Goal: Transaction & Acquisition: Book appointment/travel/reservation

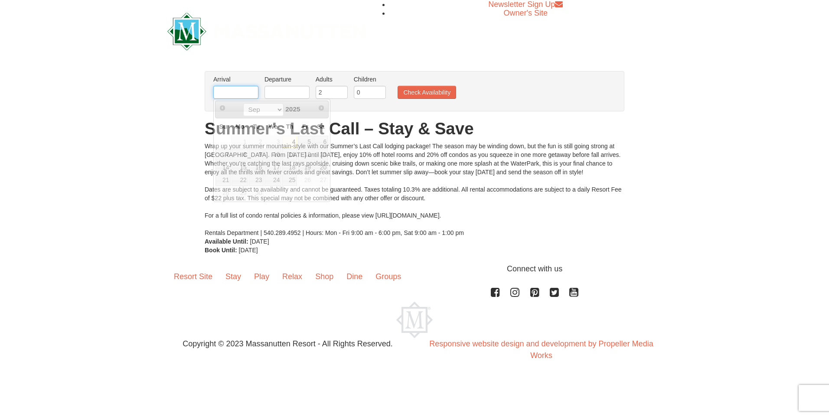
click at [245, 93] on input "text" at bounding box center [235, 92] width 45 height 13
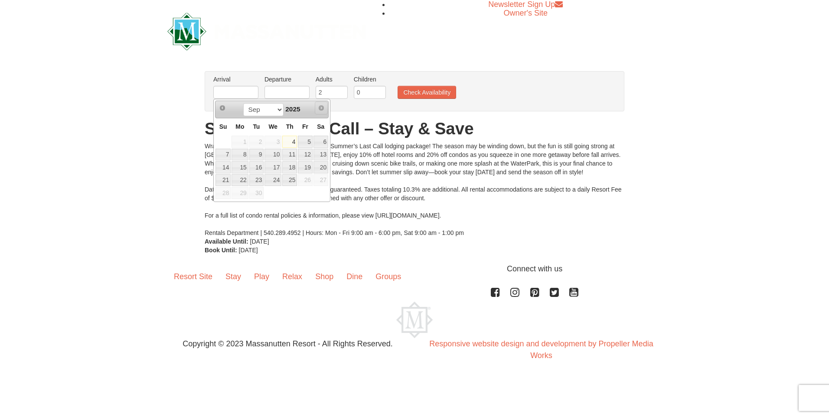
click at [321, 106] on span "Next" at bounding box center [321, 108] width 7 height 7
click at [279, 109] on select "Sep" at bounding box center [263, 109] width 40 height 13
click at [275, 109] on select "Sep" at bounding box center [263, 109] width 40 height 13
click at [276, 108] on select "Sep" at bounding box center [263, 109] width 40 height 13
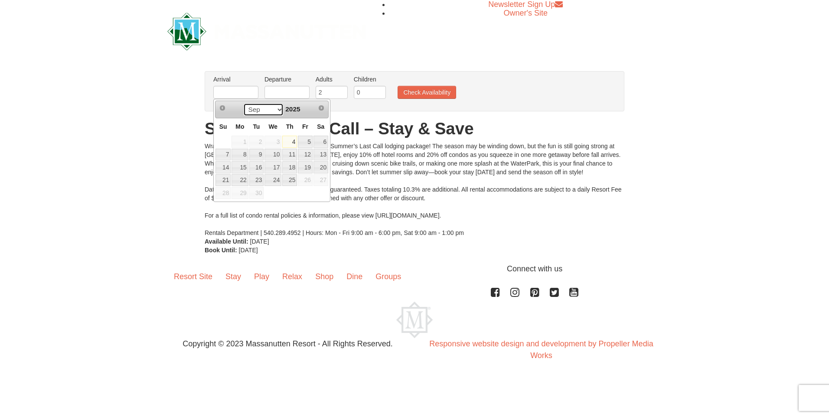
click at [243, 103] on select "Sep" at bounding box center [263, 109] width 40 height 13
click at [193, 127] on div "× From: To: Adults: 2 Children: 0 Change Arrival Please format dates MM/DD/YYYY…" at bounding box center [414, 162] width 829 height 201
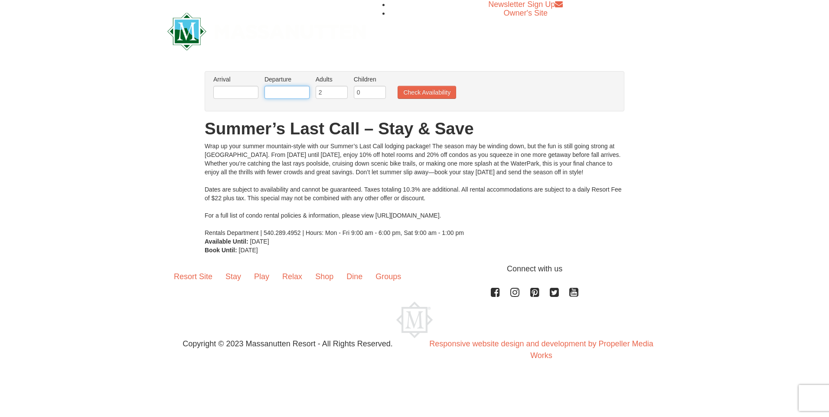
click at [287, 93] on input "text" at bounding box center [287, 92] width 45 height 13
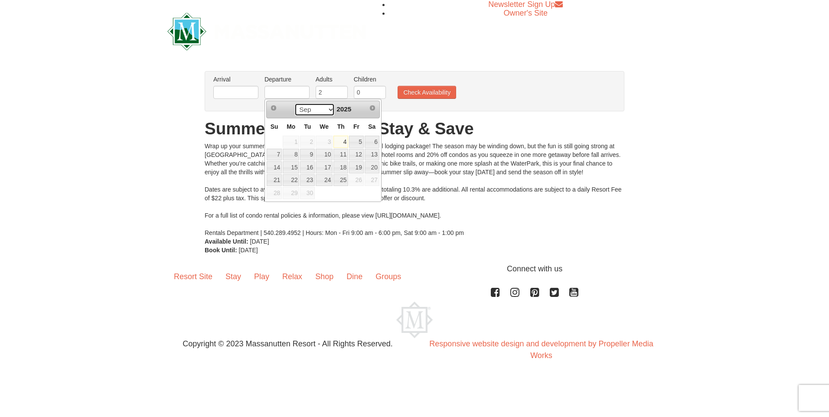
click at [329, 107] on select "Sep" at bounding box center [314, 109] width 40 height 13
click at [183, 106] on div "× From: To: Adults: 2 Children: 0 Change Arrival Please format dates MM/DD/YYYY…" at bounding box center [414, 162] width 829 height 201
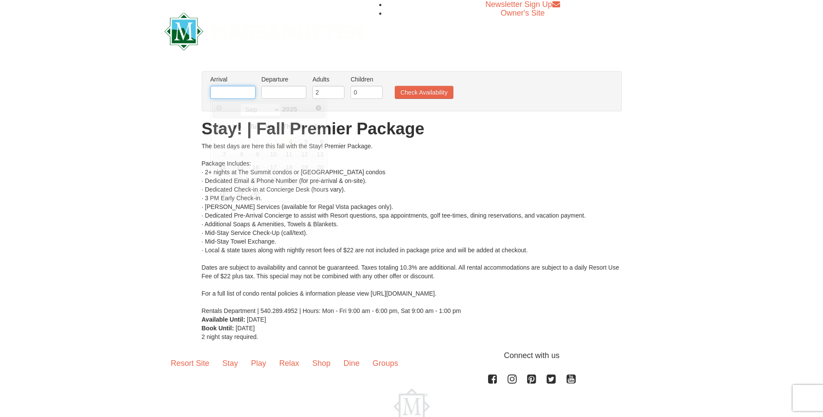
click at [244, 94] on input "text" at bounding box center [232, 92] width 45 height 13
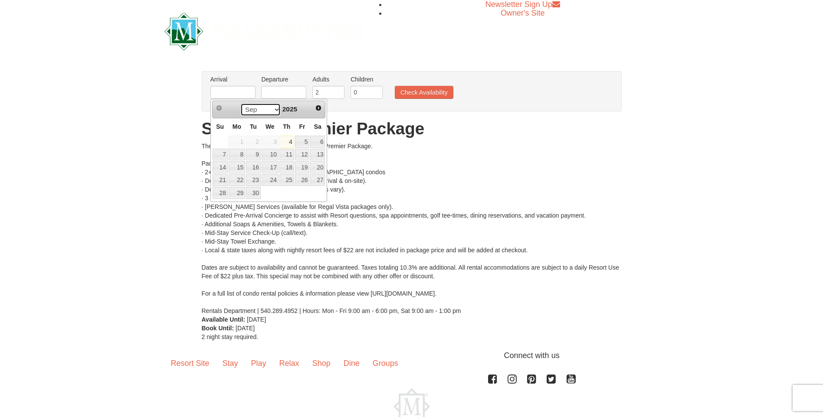
click at [276, 110] on select "Sep Oct Nov Dec" at bounding box center [260, 109] width 40 height 13
click at [304, 166] on link "17" at bounding box center [302, 167] width 15 height 12
type input "[DATE]"
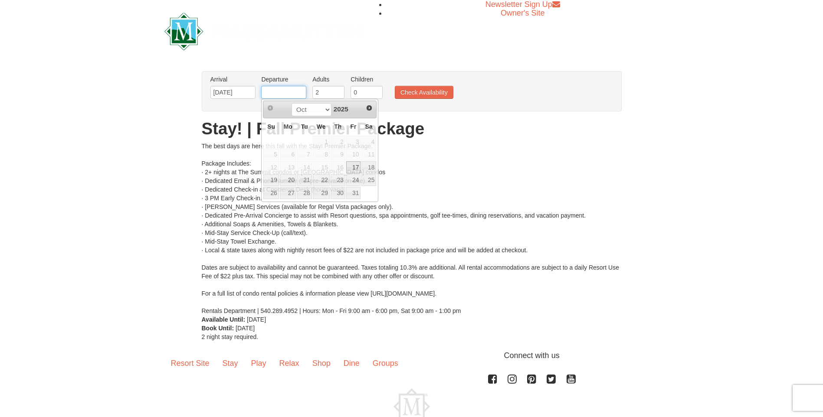
click at [294, 92] on input "text" at bounding box center [283, 92] width 45 height 13
click at [275, 179] on link "19" at bounding box center [270, 180] width 15 height 12
type input "[DATE]"
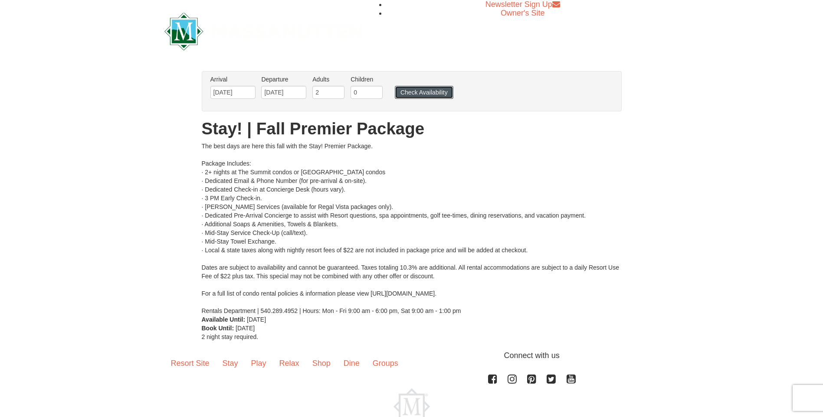
click at [417, 92] on button "Check Availability" at bounding box center [424, 92] width 59 height 13
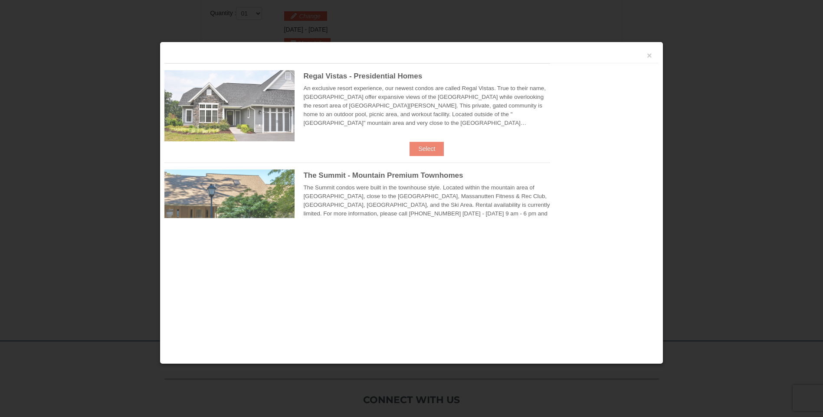
scroll to position [370, 0]
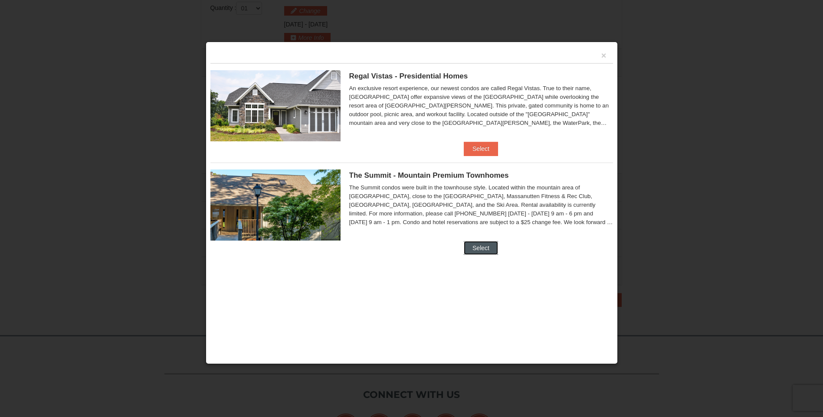
click at [481, 247] on button "Select" at bounding box center [481, 248] width 34 height 14
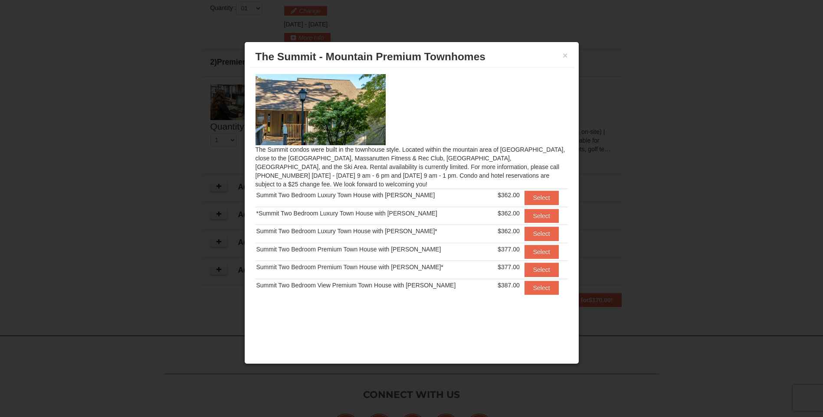
click at [393, 197] on div "Summit Two Bedroom Luxury Town House with [PERSON_NAME]" at bounding box center [373, 195] width 235 height 9
click at [537, 196] on button "Select" at bounding box center [541, 198] width 34 height 14
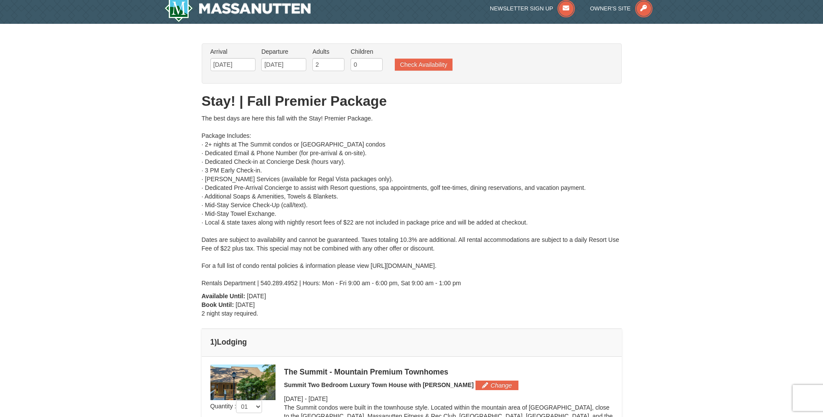
scroll to position [0, 0]
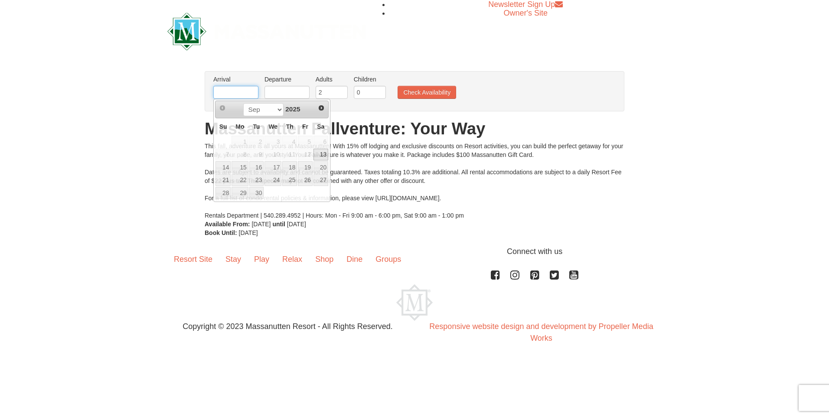
click at [235, 95] on input "text" at bounding box center [235, 92] width 45 height 13
type input "[DATE]"
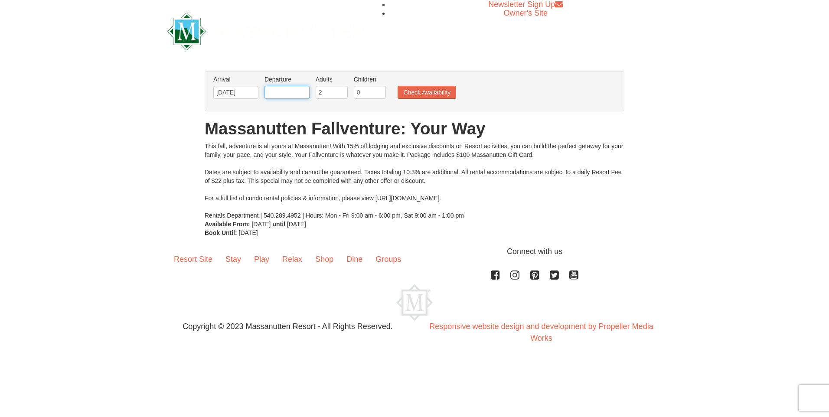
click at [288, 94] on input "text" at bounding box center [287, 92] width 45 height 13
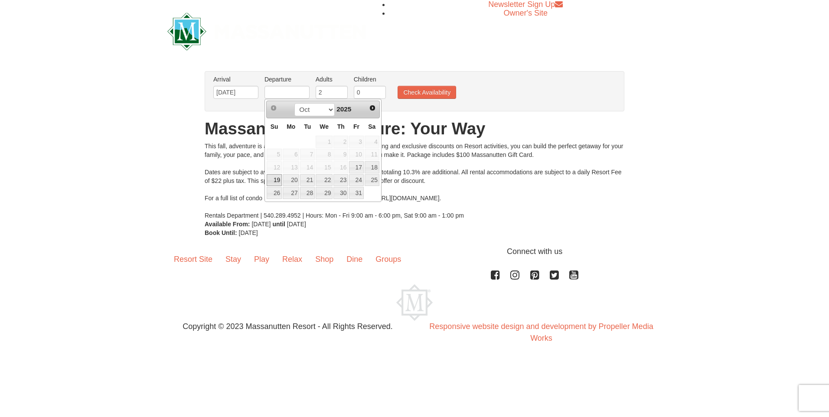
click at [278, 178] on link "19" at bounding box center [274, 180] width 15 height 12
type input "[DATE]"
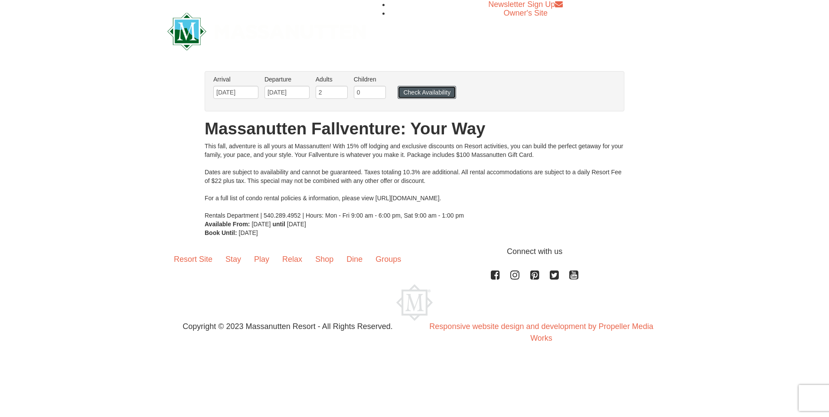
click at [417, 91] on button "Check Availability" at bounding box center [427, 92] width 59 height 13
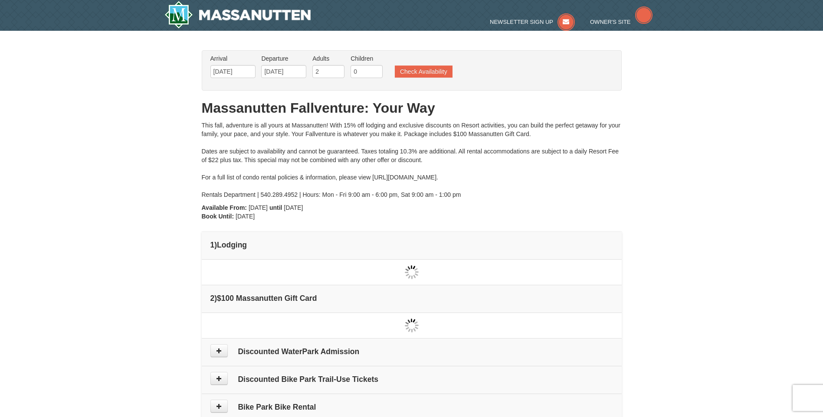
type input "[DATE]"
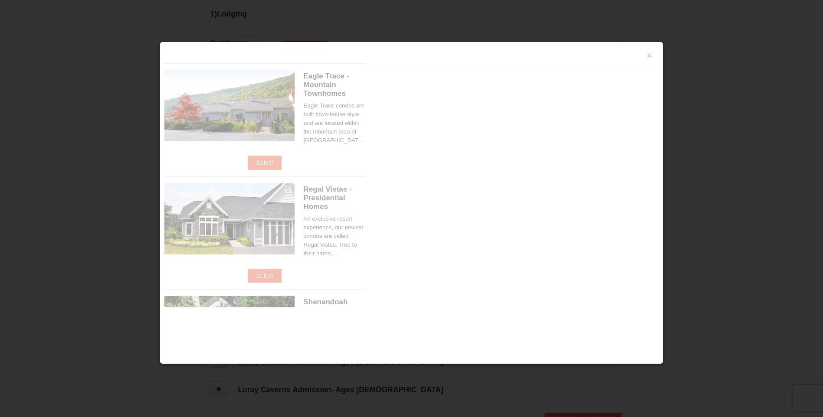
scroll to position [265, 0]
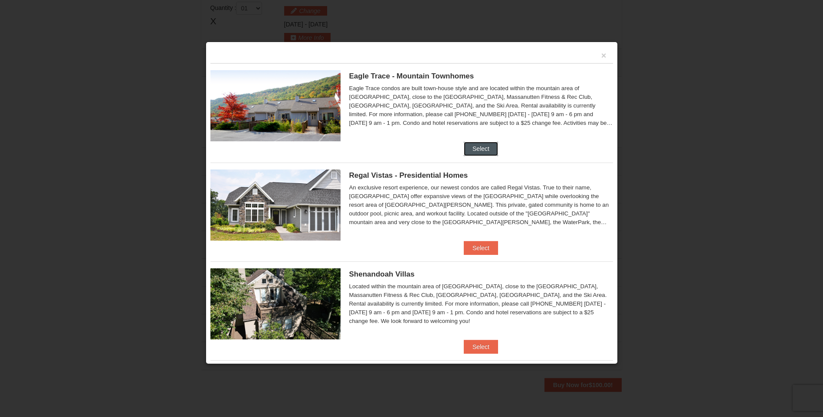
click at [474, 147] on button "Select" at bounding box center [481, 149] width 34 height 14
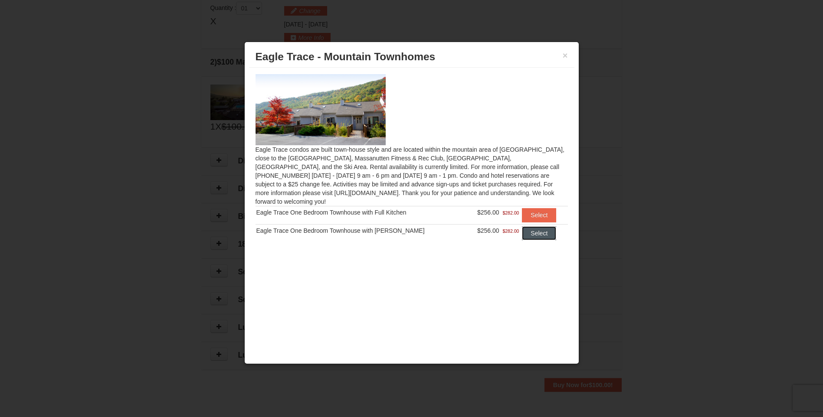
click at [534, 226] on button "Select" at bounding box center [539, 233] width 34 height 14
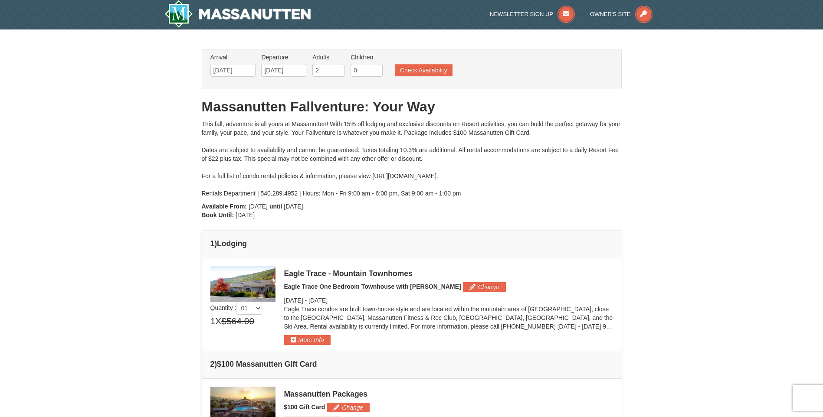
scroll to position [0, 0]
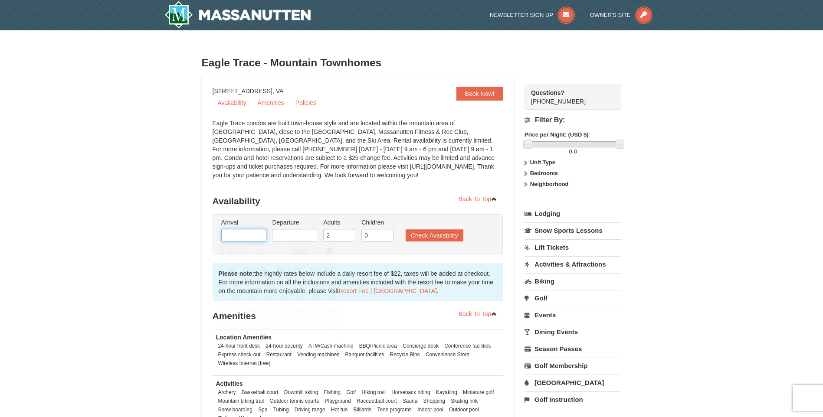
click at [247, 233] on input "text" at bounding box center [243, 235] width 45 height 13
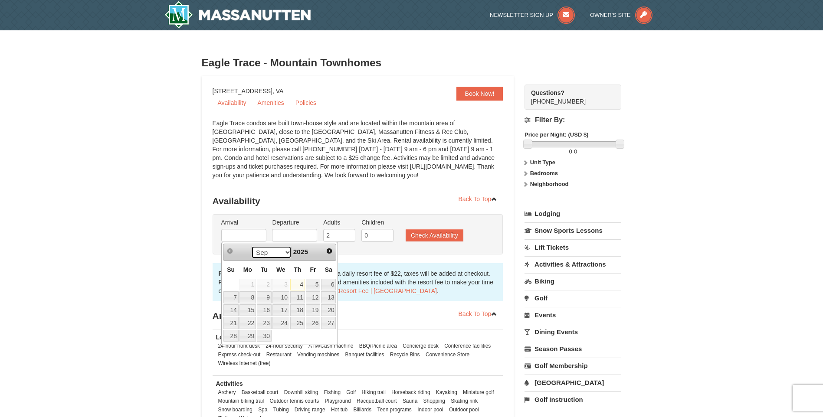
click at [283, 252] on select "Sep Oct Nov Dec" at bounding box center [271, 252] width 40 height 13
click at [317, 309] on link "17" at bounding box center [313, 310] width 15 height 12
type input "10/17/2025"
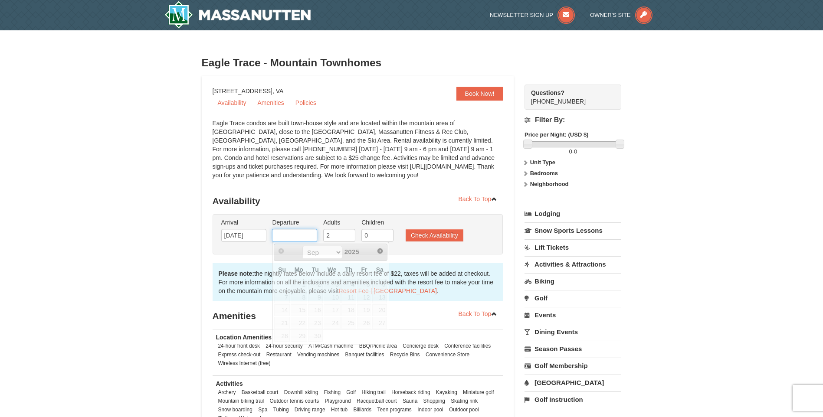
click at [294, 235] on input "text" at bounding box center [294, 235] width 45 height 13
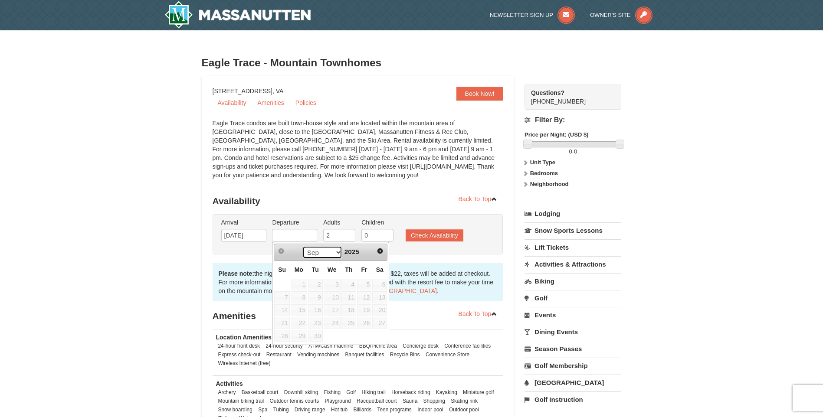
click at [337, 253] on select "Sep Oct Nov Dec" at bounding box center [322, 252] width 40 height 13
click at [281, 324] on link "19" at bounding box center [281, 323] width 15 height 12
type input "10/19/2025"
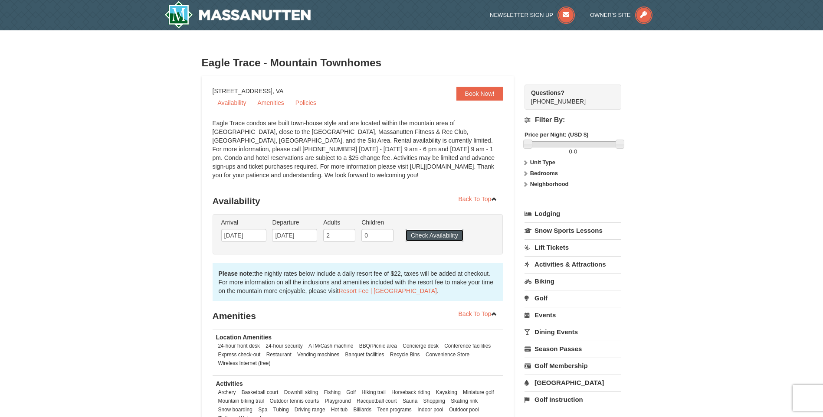
click at [428, 234] on button "Check Availability" at bounding box center [435, 235] width 58 height 12
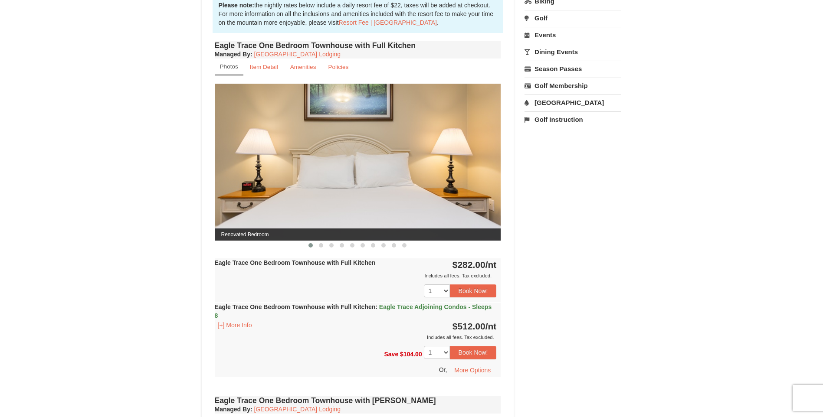
scroll to position [279, 0]
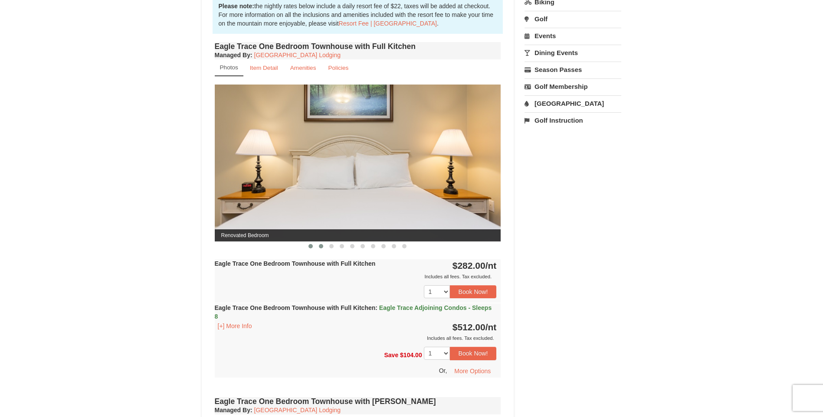
click at [322, 249] on button at bounding box center [321, 246] width 10 height 9
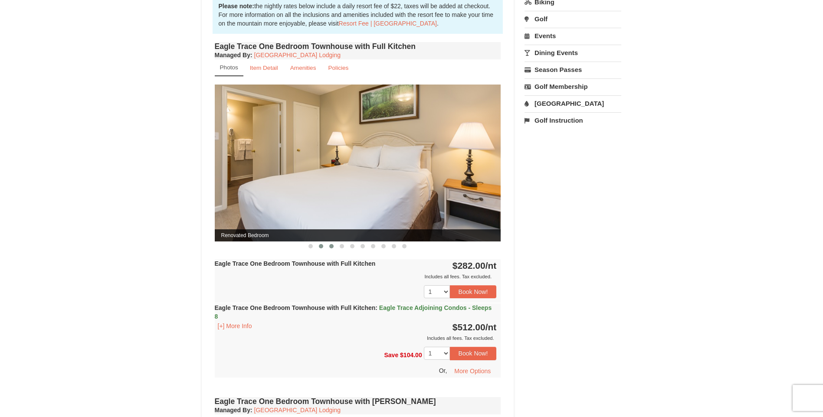
click at [331, 247] on span at bounding box center [331, 246] width 4 height 4
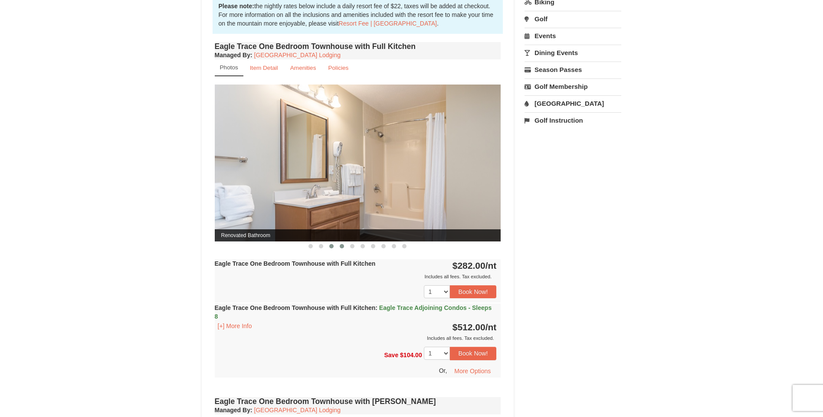
click at [342, 247] on span at bounding box center [342, 246] width 4 height 4
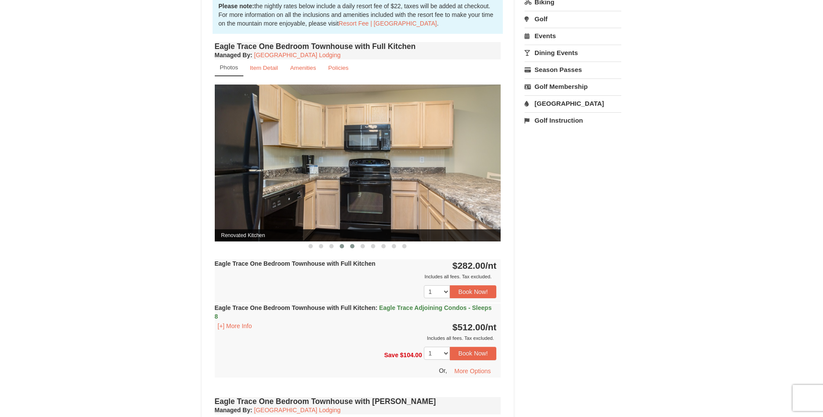
click at [354, 247] on span at bounding box center [352, 246] width 4 height 4
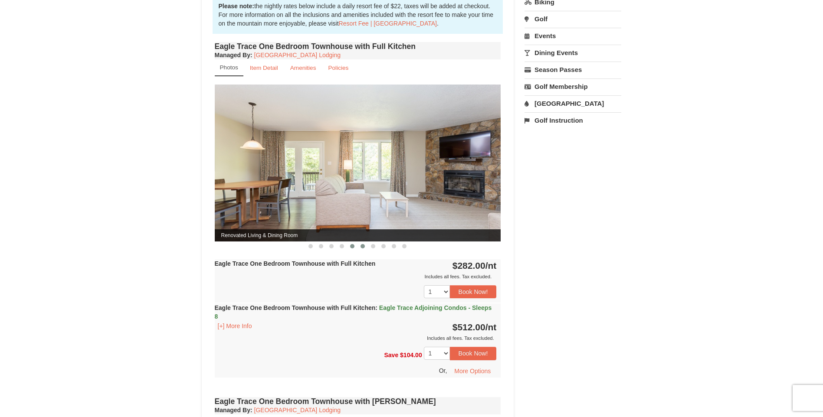
click at [363, 248] on span at bounding box center [362, 246] width 4 height 4
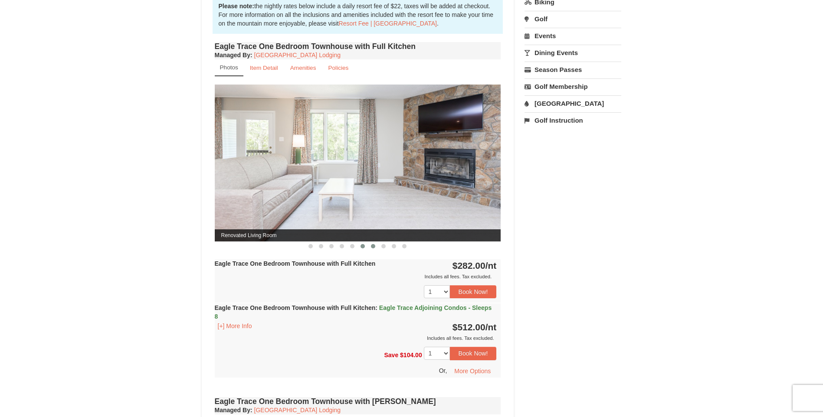
click at [372, 247] on span at bounding box center [373, 246] width 4 height 4
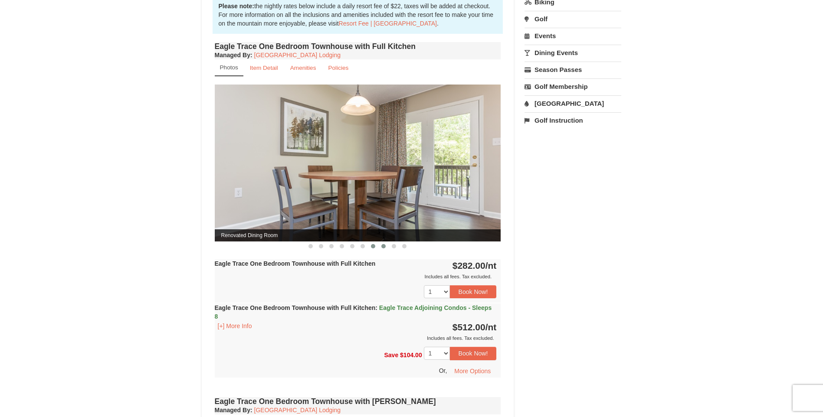
click at [383, 248] on span at bounding box center [383, 246] width 4 height 4
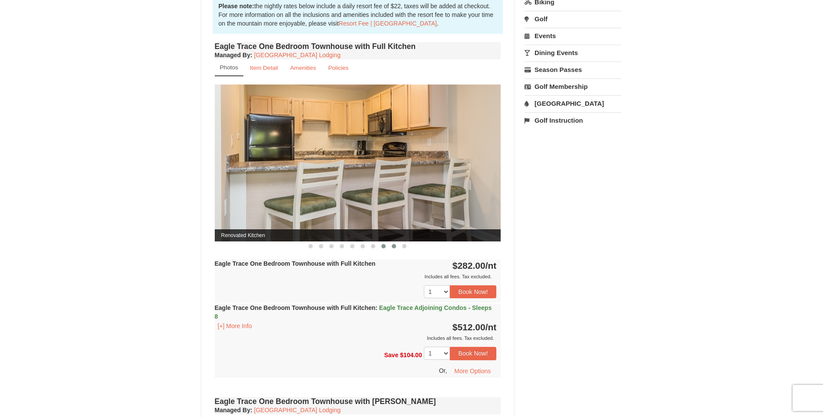
click at [393, 248] on span at bounding box center [394, 246] width 4 height 4
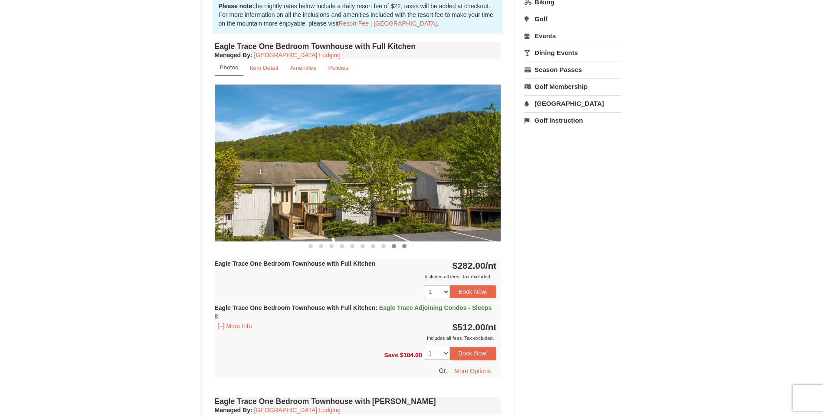
click at [408, 244] on button at bounding box center [404, 246] width 10 height 9
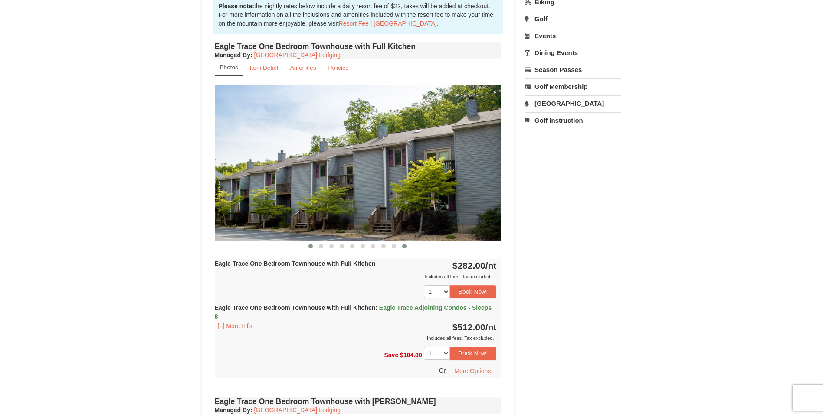
click at [309, 245] on span at bounding box center [310, 246] width 4 height 4
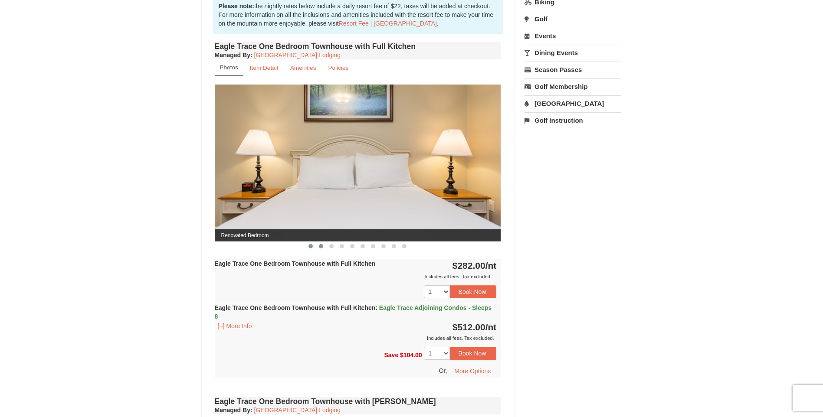
click at [319, 246] on span at bounding box center [321, 246] width 4 height 4
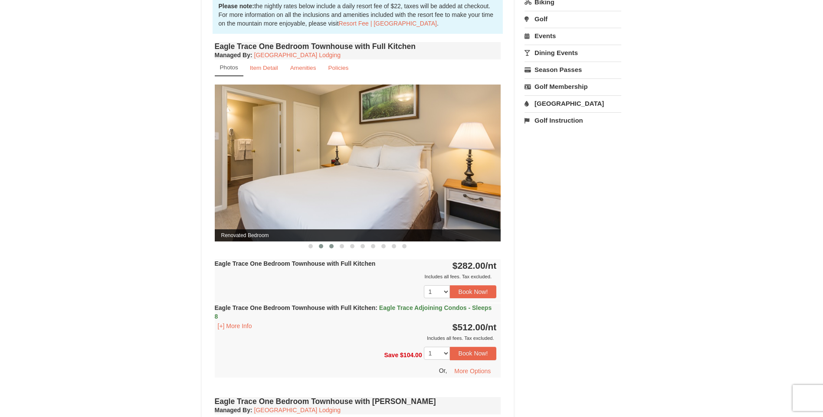
click at [331, 246] on span at bounding box center [331, 246] width 4 height 4
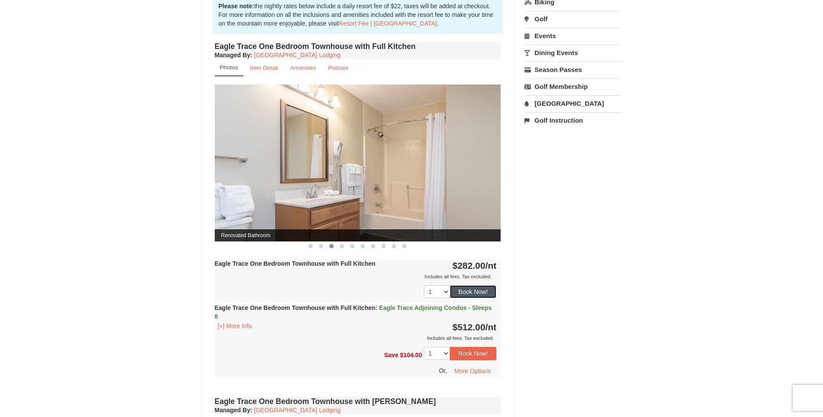
click at [472, 292] on button "Book Now!" at bounding box center [473, 291] width 47 height 13
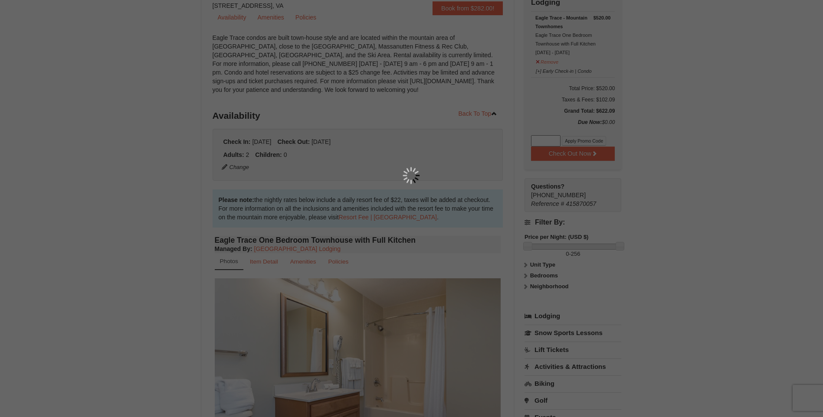
scroll to position [76, 0]
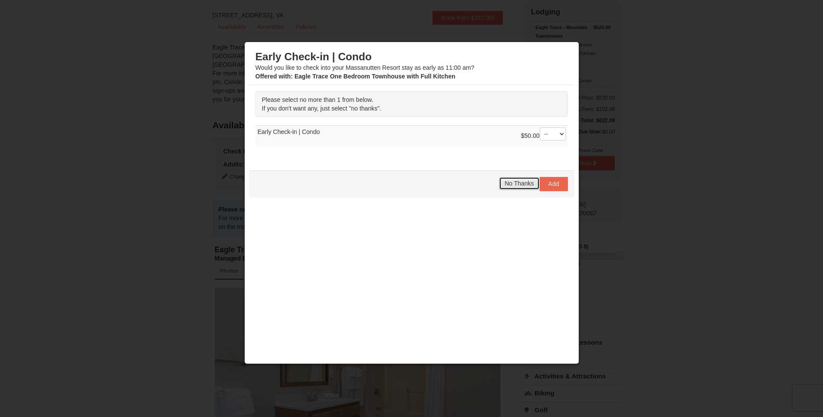
click at [520, 182] on span "No Thanks" at bounding box center [518, 183] width 29 height 7
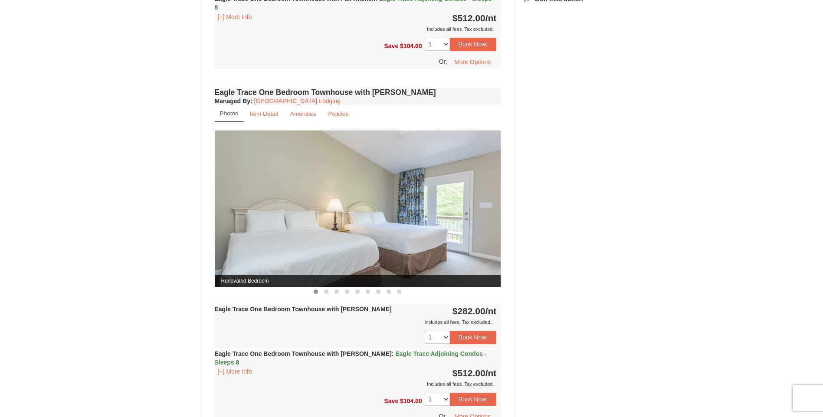
scroll to position [596, 0]
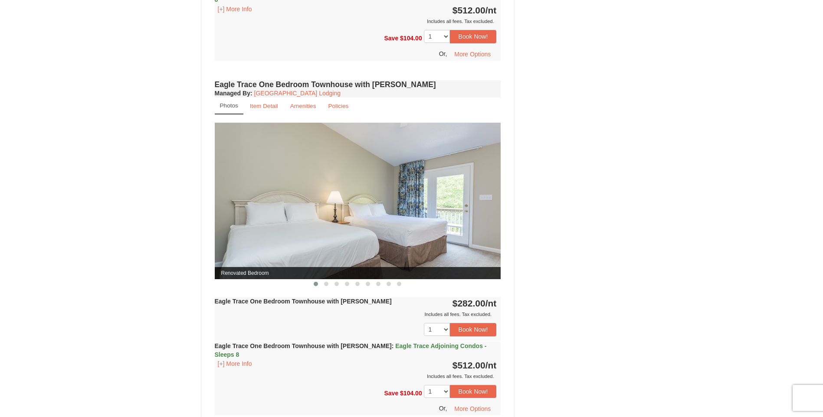
click at [402, 219] on img at bounding box center [358, 201] width 286 height 157
click at [327, 284] on span at bounding box center [326, 284] width 4 height 4
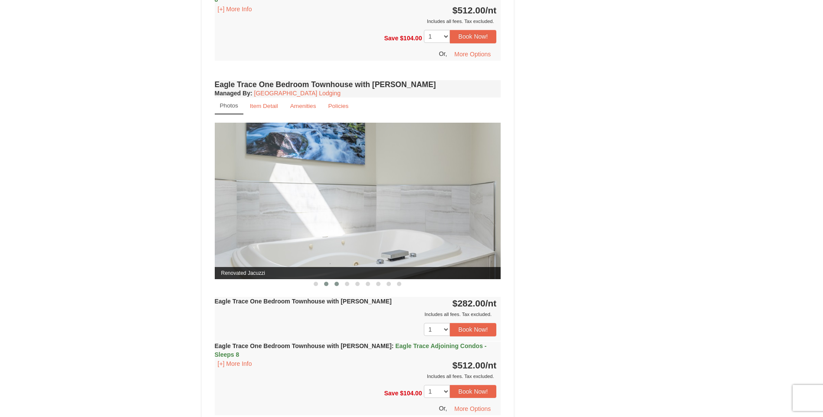
click at [335, 284] on span at bounding box center [336, 284] width 4 height 4
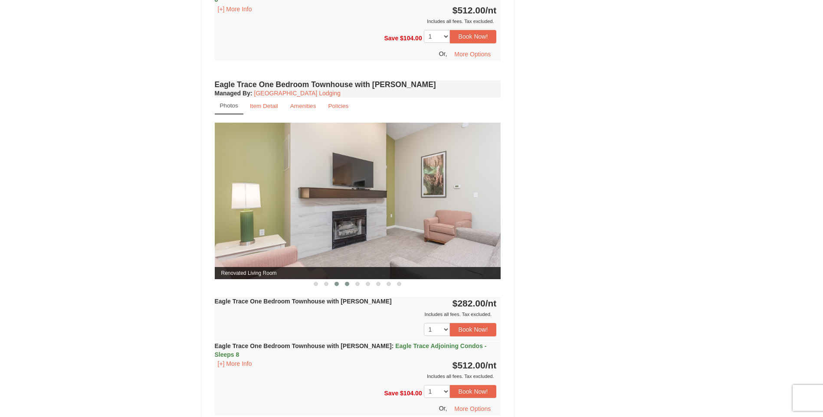
click at [346, 283] on span at bounding box center [347, 284] width 4 height 4
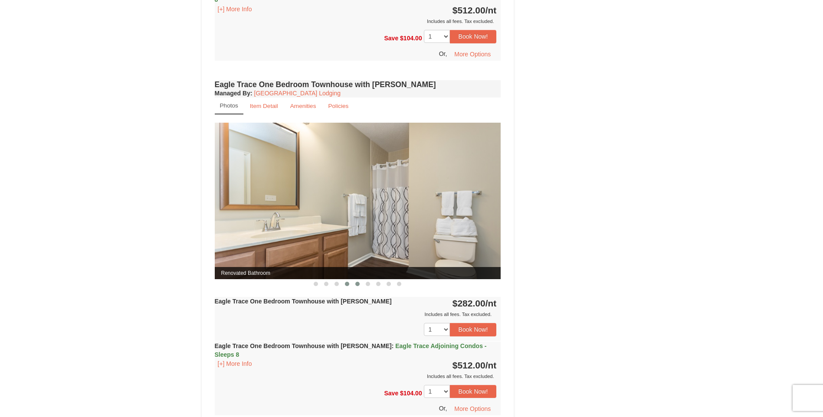
click at [355, 284] on span at bounding box center [357, 284] width 4 height 4
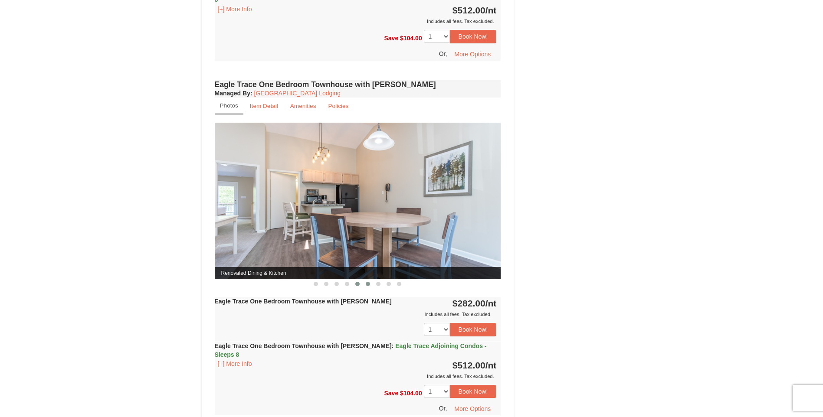
click at [366, 283] on span at bounding box center [368, 284] width 4 height 4
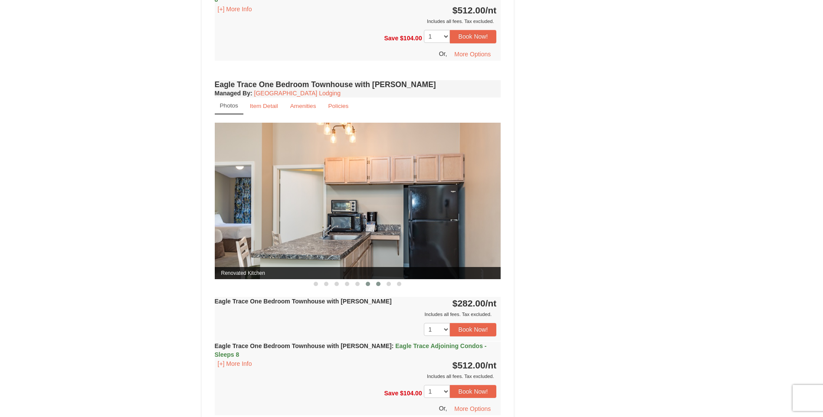
click at [376, 283] on span at bounding box center [378, 284] width 4 height 4
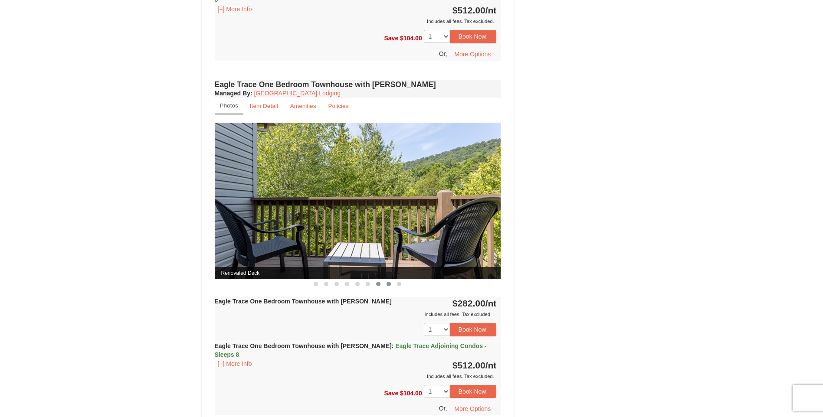
click at [388, 285] on span at bounding box center [388, 284] width 4 height 4
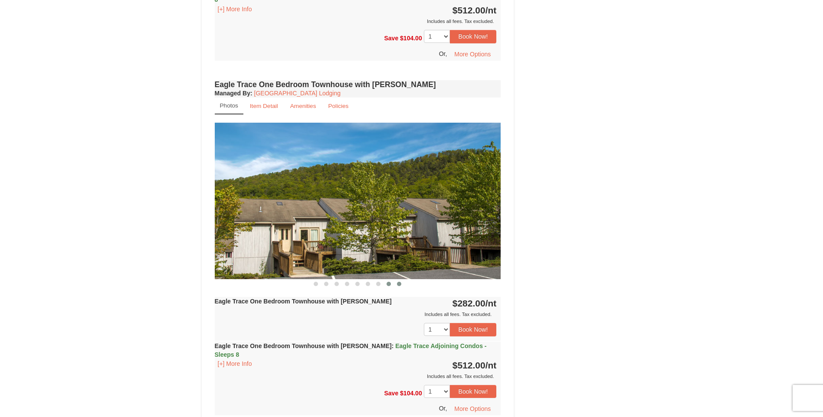
click at [403, 285] on button at bounding box center [399, 284] width 10 height 9
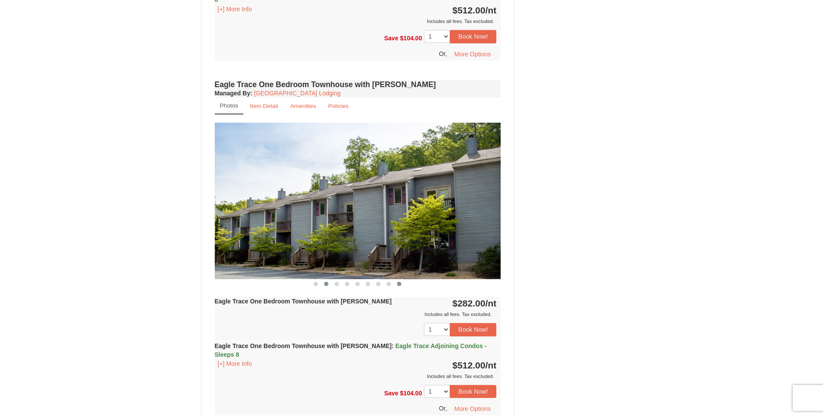
click at [324, 286] on button at bounding box center [326, 284] width 10 height 9
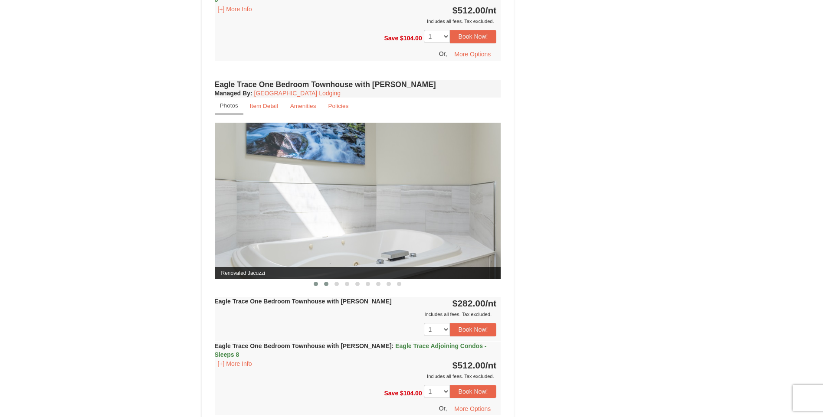
click at [314, 284] on span at bounding box center [316, 284] width 4 height 4
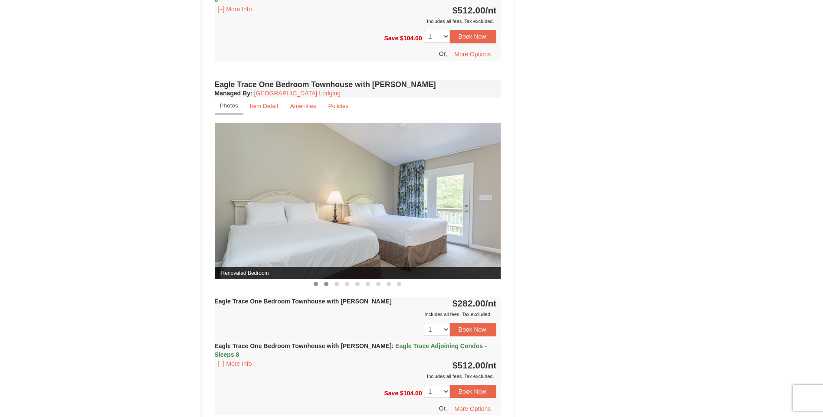
click at [325, 281] on button at bounding box center [326, 284] width 10 height 9
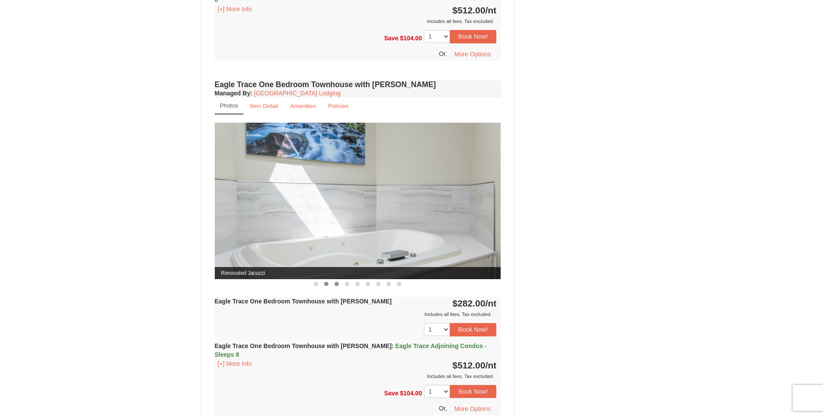
click at [335, 286] on span at bounding box center [336, 284] width 4 height 4
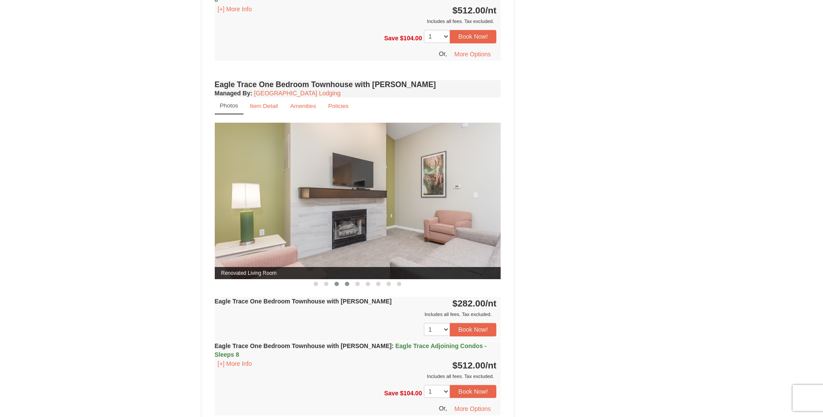
click at [347, 288] on button at bounding box center [347, 284] width 10 height 9
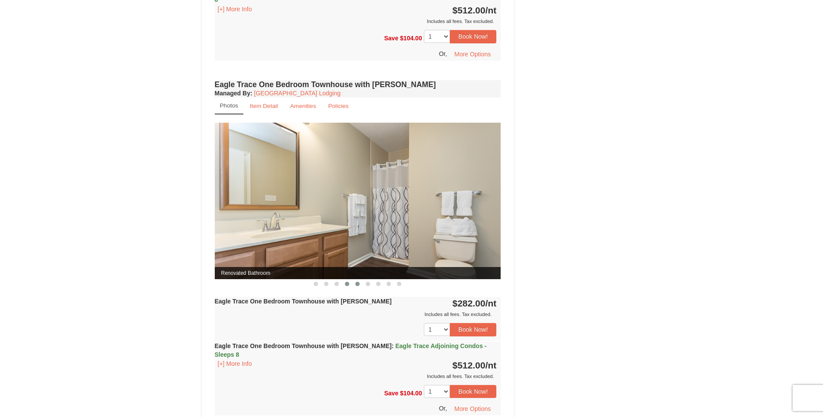
click at [358, 286] on span at bounding box center [357, 284] width 4 height 4
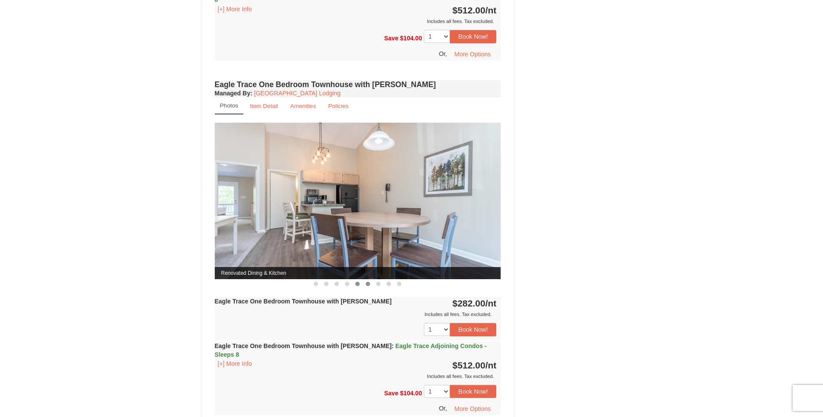
click at [369, 285] on span at bounding box center [368, 284] width 4 height 4
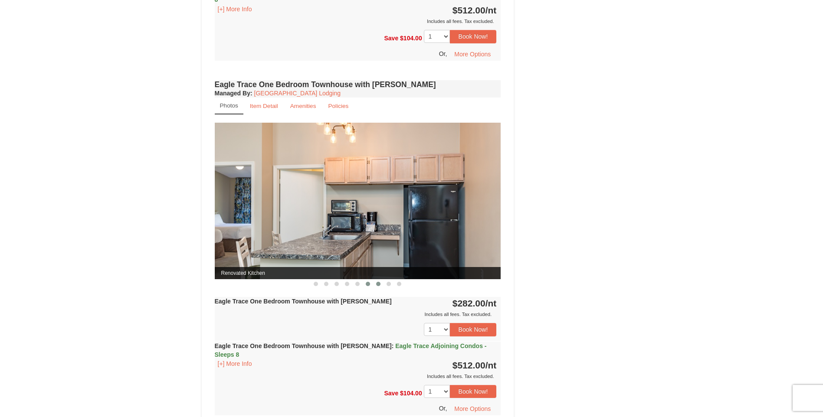
click at [379, 285] on span at bounding box center [378, 284] width 4 height 4
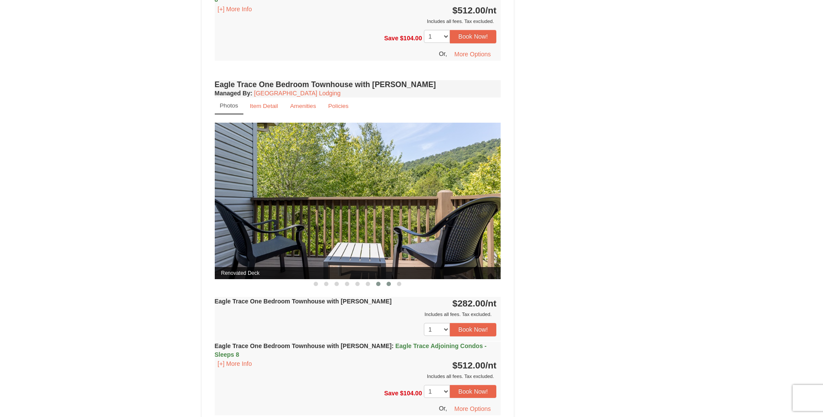
click at [389, 283] on span at bounding box center [388, 284] width 4 height 4
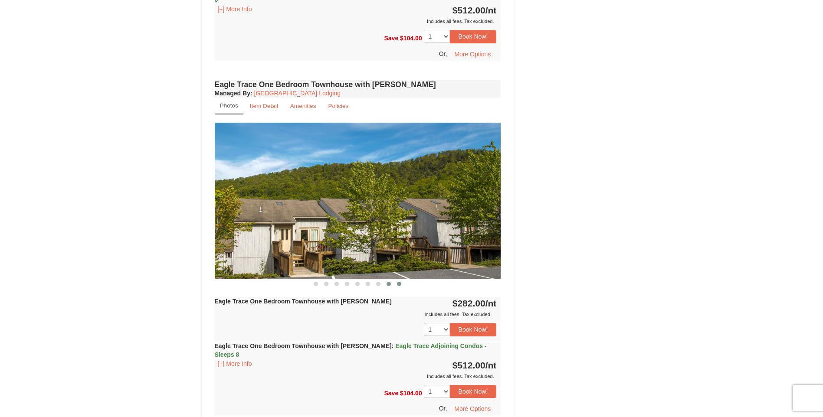
click at [400, 285] on span at bounding box center [399, 284] width 4 height 4
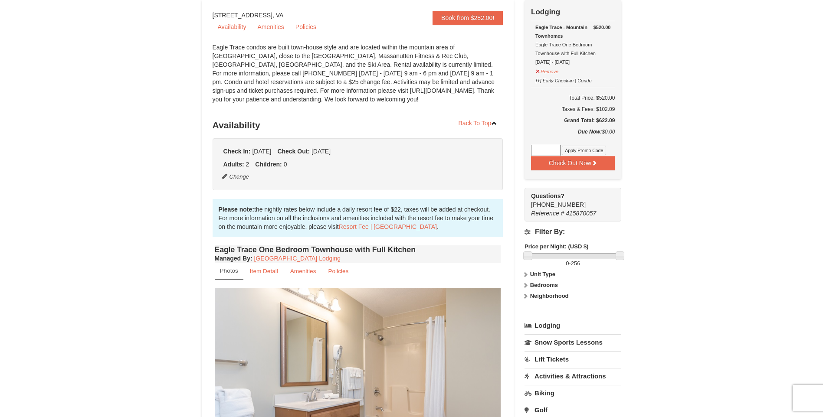
scroll to position [33, 0]
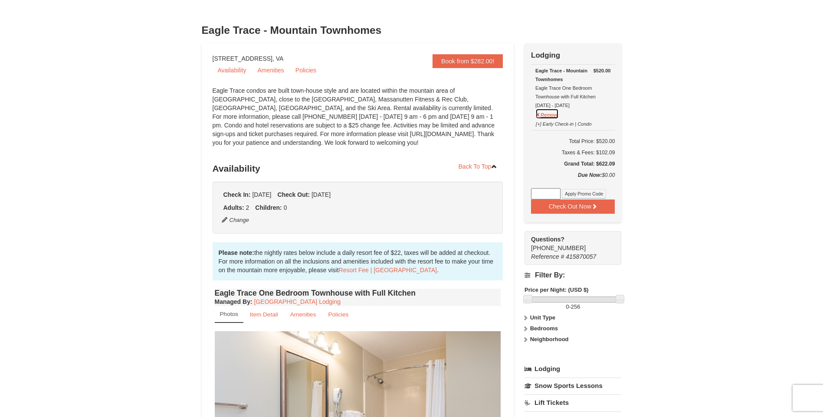
click at [549, 117] on button "Remove" at bounding box center [546, 113] width 23 height 11
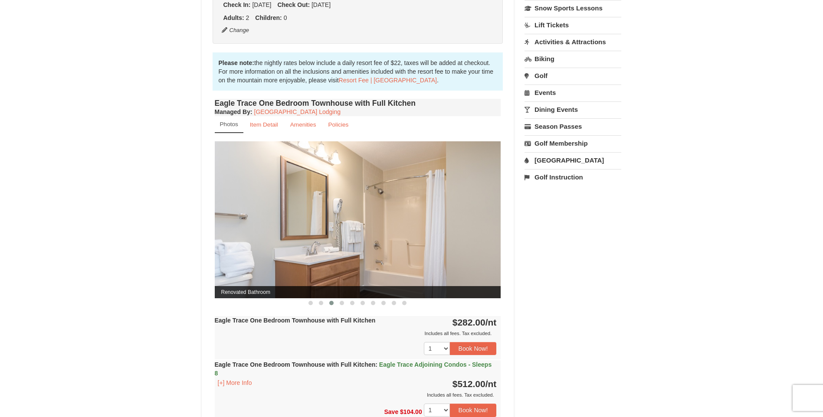
scroll to position [249, 0]
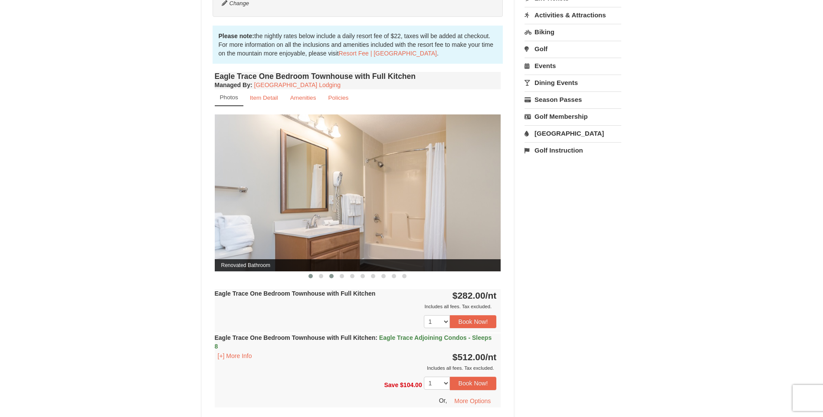
click at [314, 279] on button at bounding box center [310, 276] width 10 height 9
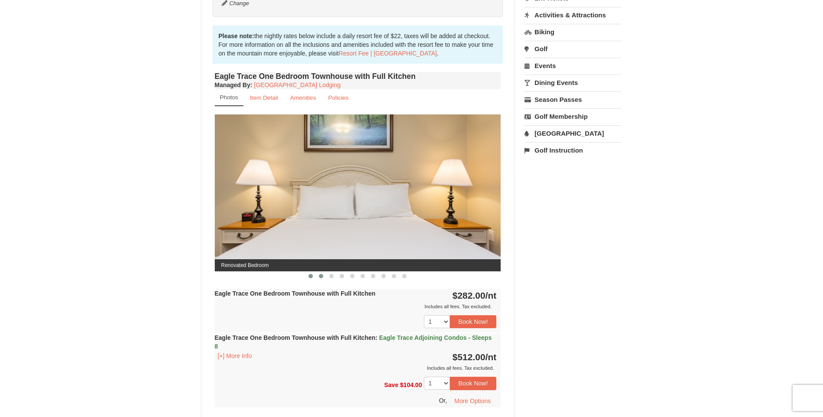
click at [324, 277] on button at bounding box center [321, 276] width 10 height 9
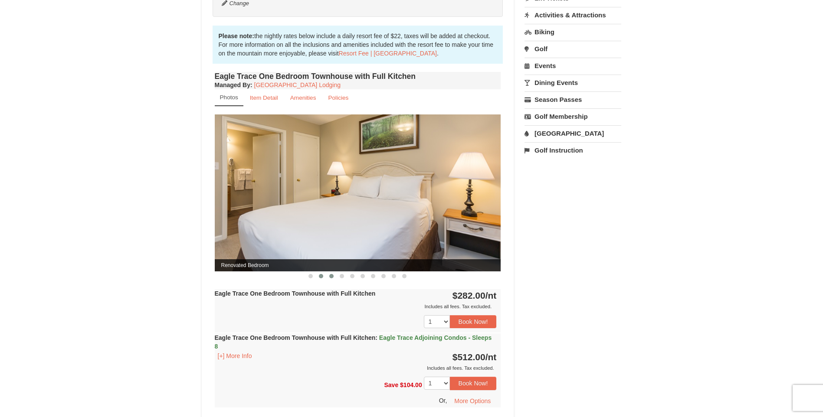
click at [330, 276] on span at bounding box center [331, 276] width 4 height 4
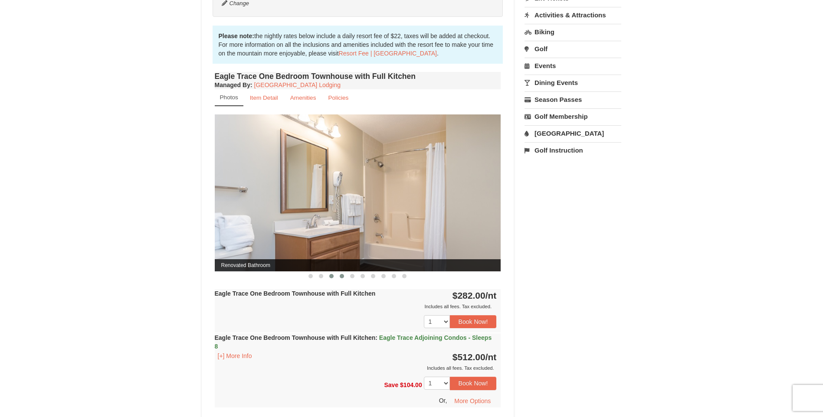
click at [341, 275] on span at bounding box center [342, 276] width 4 height 4
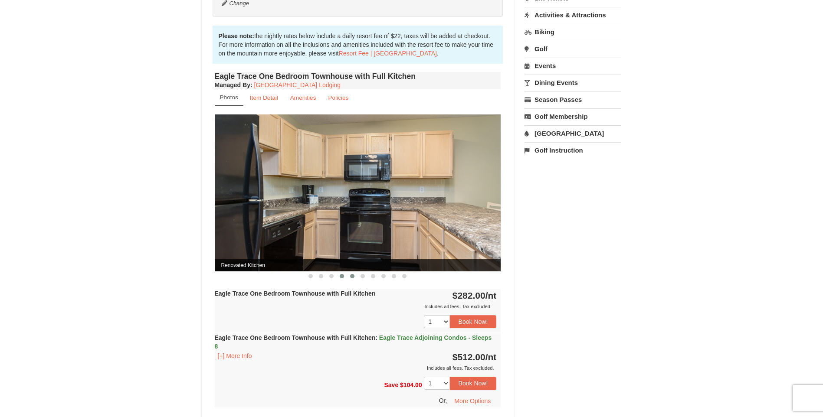
click at [351, 276] on span at bounding box center [352, 276] width 4 height 4
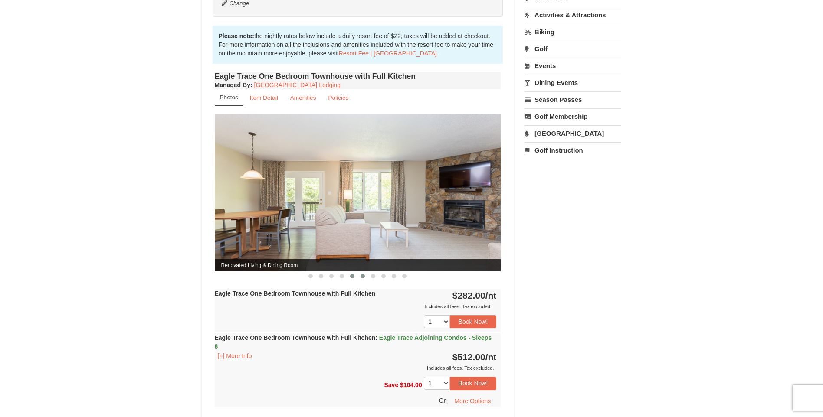
click at [361, 277] on span at bounding box center [362, 276] width 4 height 4
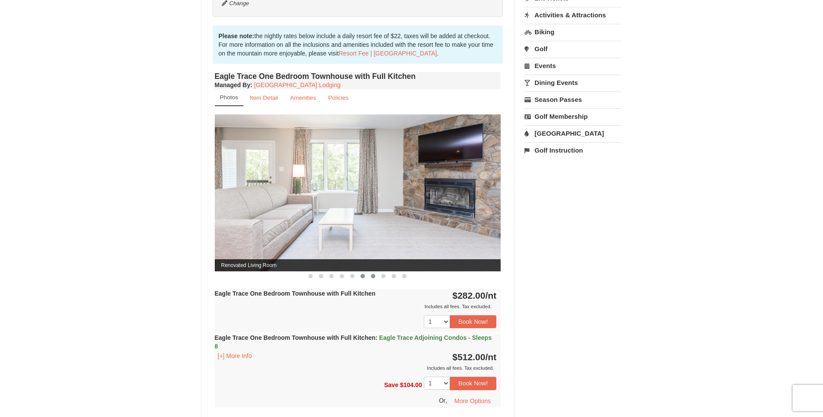
click at [373, 277] on span at bounding box center [373, 276] width 4 height 4
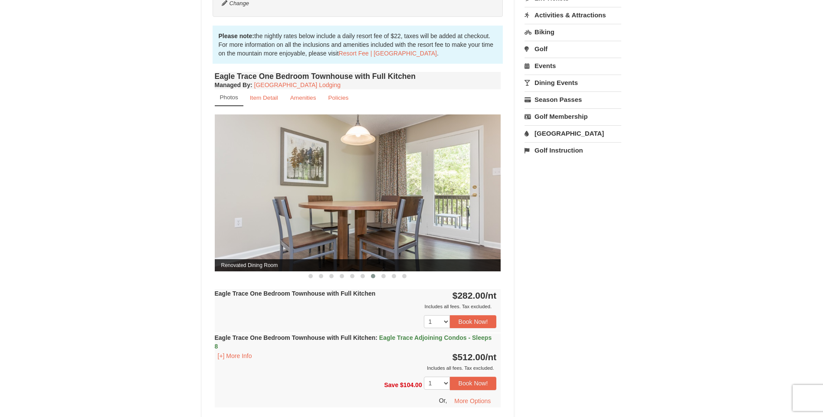
click at [373, 277] on span at bounding box center [373, 276] width 4 height 4
click at [383, 274] on span at bounding box center [383, 276] width 4 height 4
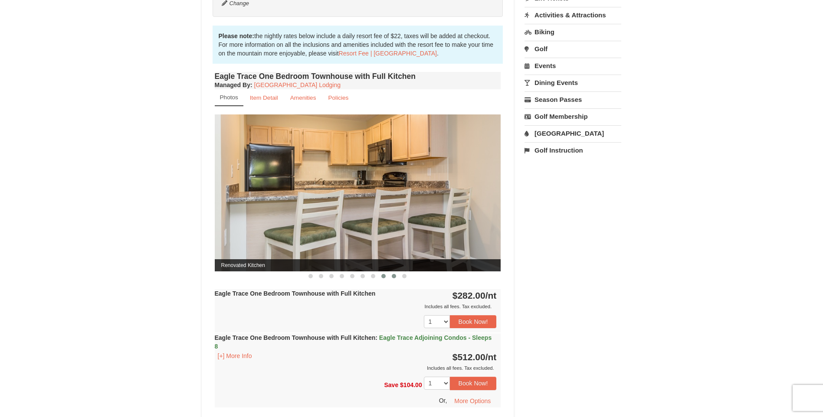
click at [395, 274] on span at bounding box center [394, 276] width 4 height 4
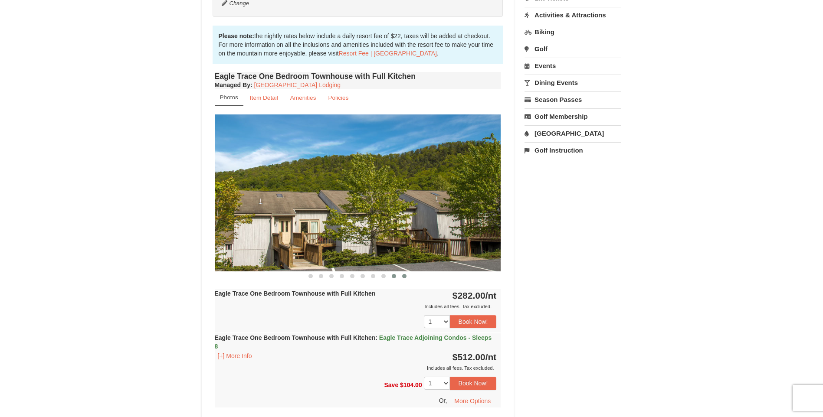
click at [402, 276] on span at bounding box center [404, 276] width 4 height 4
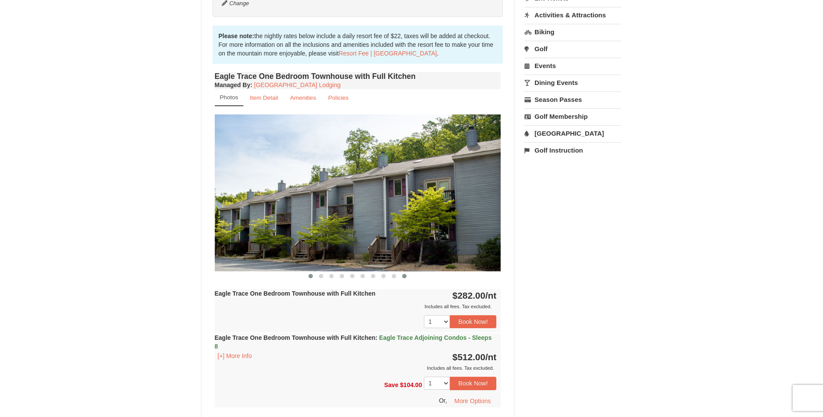
click at [309, 276] on span at bounding box center [310, 276] width 4 height 4
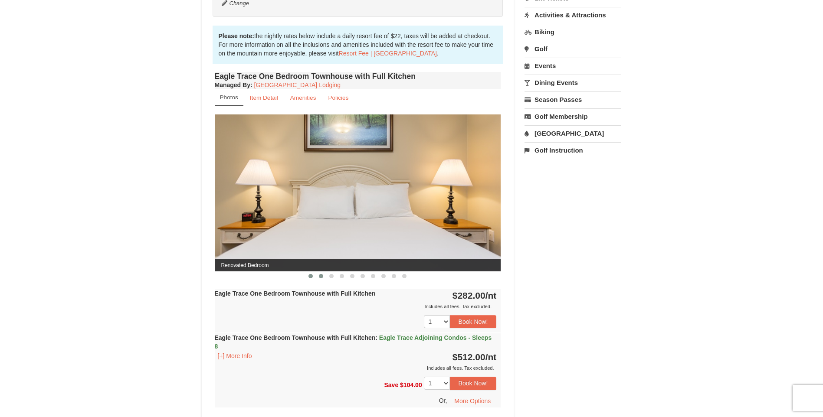
click at [321, 276] on span at bounding box center [321, 276] width 4 height 4
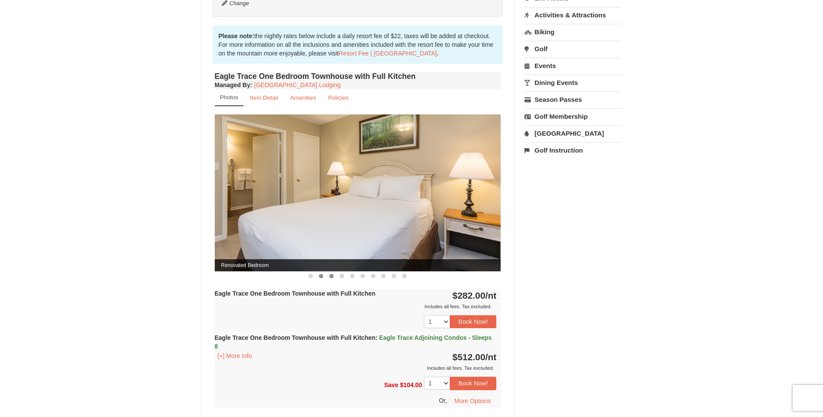
click at [330, 277] on span at bounding box center [331, 276] width 4 height 4
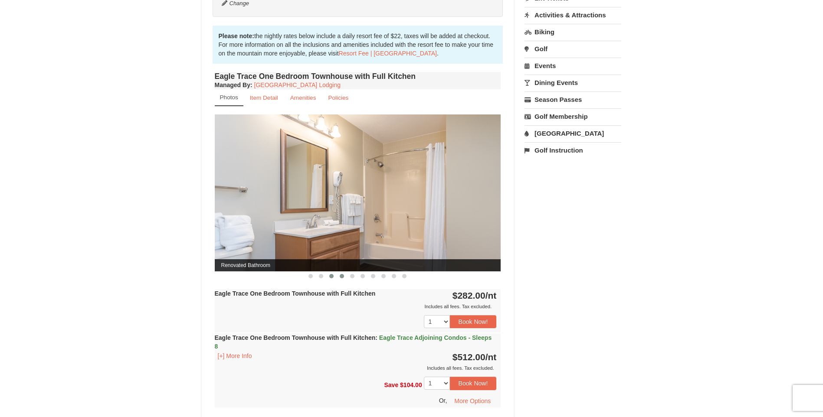
click at [342, 277] on span at bounding box center [342, 276] width 4 height 4
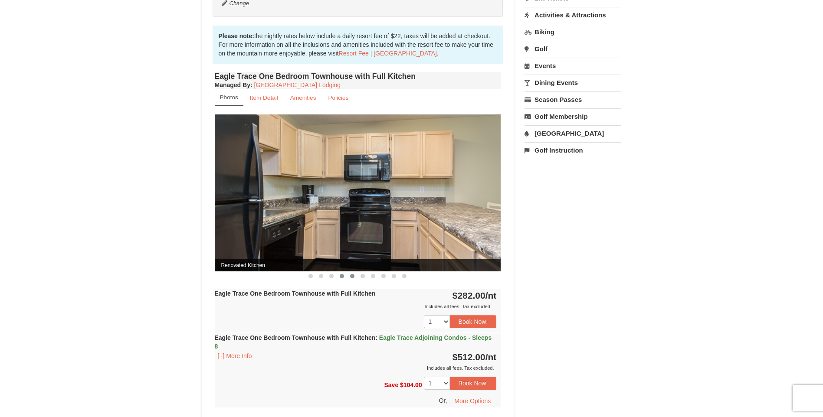
click at [351, 277] on span at bounding box center [352, 276] width 4 height 4
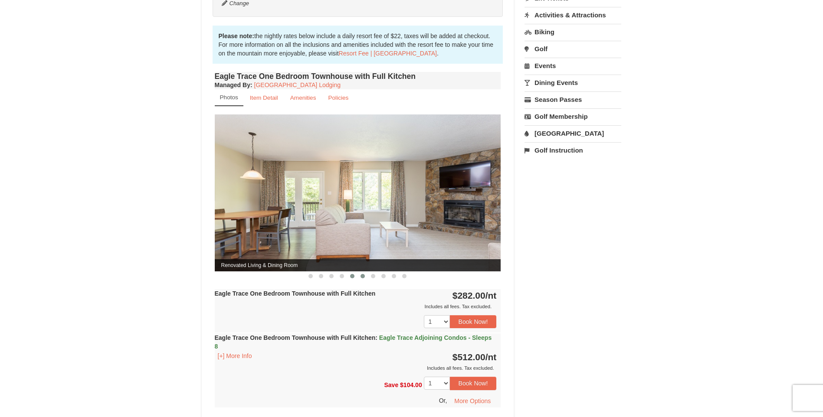
click at [363, 276] on span at bounding box center [362, 276] width 4 height 4
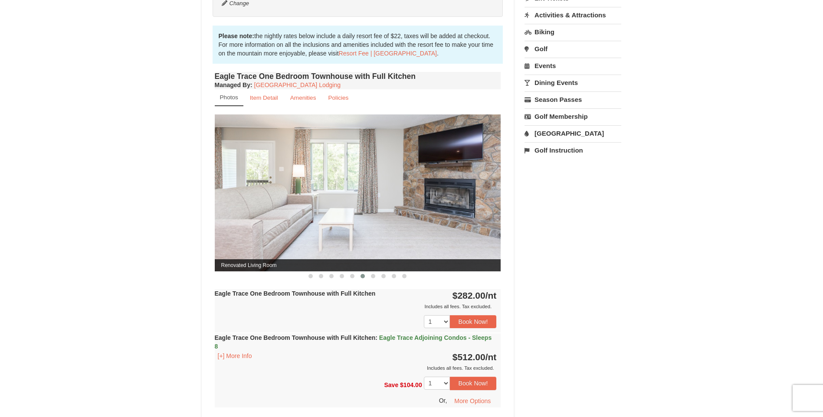
click at [364, 278] on span at bounding box center [362, 276] width 4 height 4
click at [376, 277] on button at bounding box center [373, 276] width 10 height 9
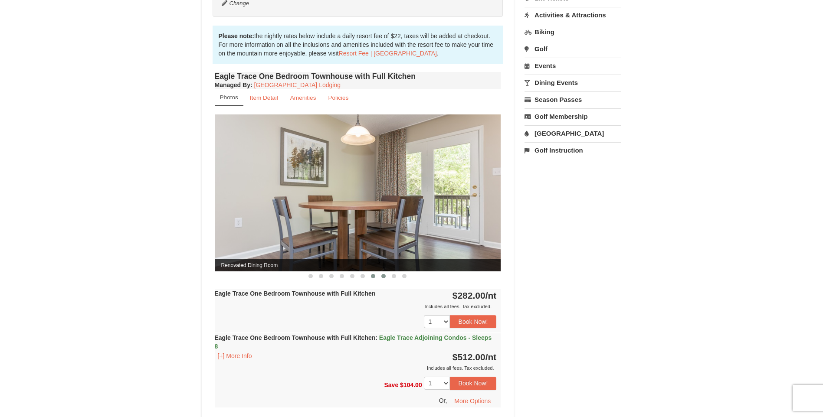
click at [383, 276] on span at bounding box center [383, 276] width 4 height 4
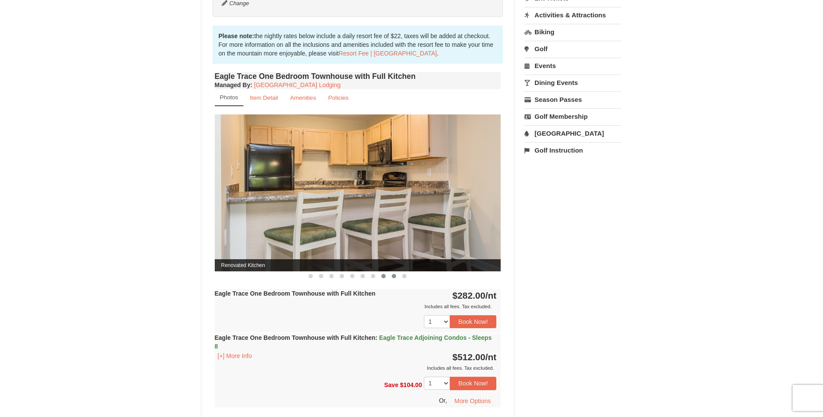
click at [393, 276] on span at bounding box center [394, 276] width 4 height 4
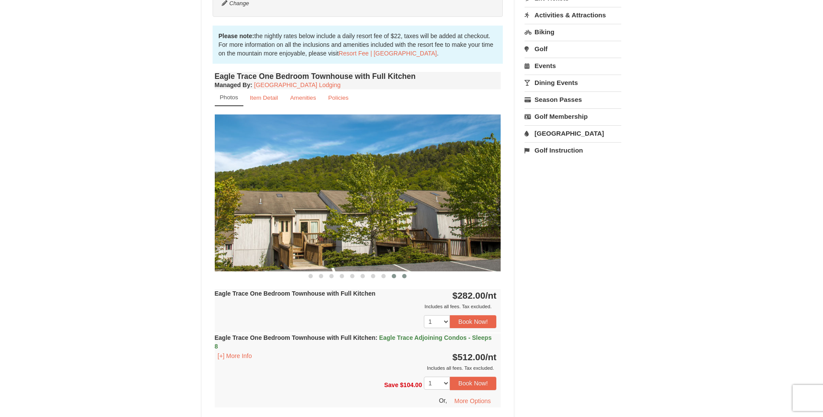
click at [405, 279] on button at bounding box center [404, 276] width 10 height 9
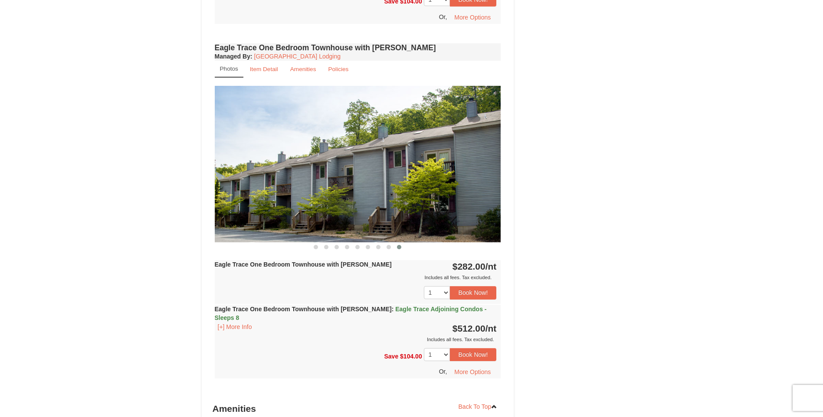
scroll to position [640, 0]
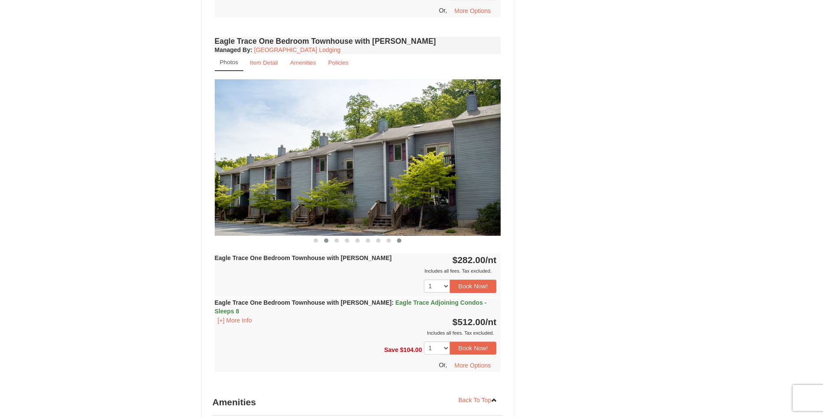
click at [325, 243] on span at bounding box center [326, 241] width 4 height 4
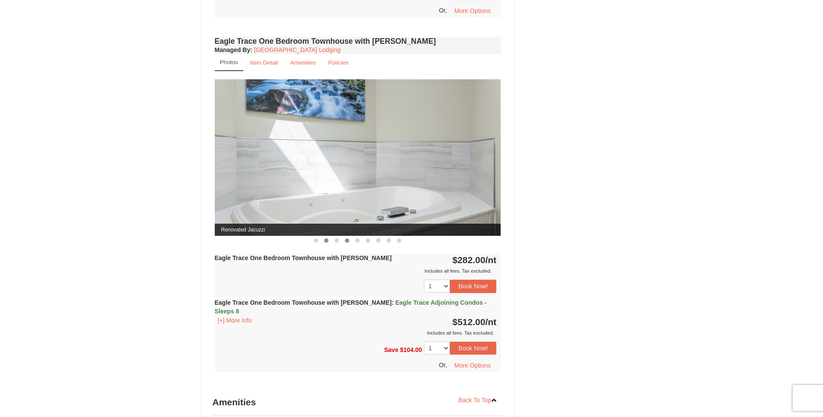
click at [350, 242] on button at bounding box center [347, 240] width 10 height 9
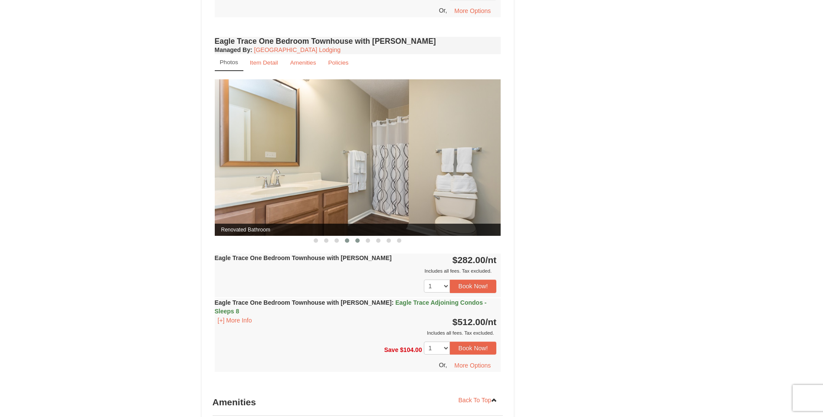
click at [357, 242] on span at bounding box center [357, 241] width 4 height 4
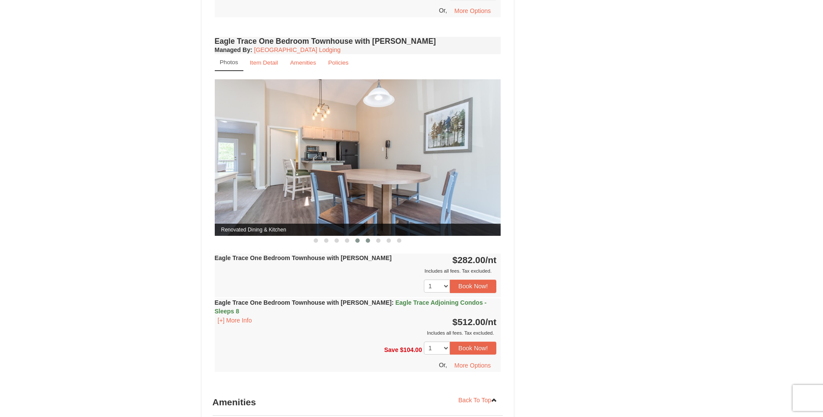
click at [368, 241] on span at bounding box center [368, 241] width 4 height 4
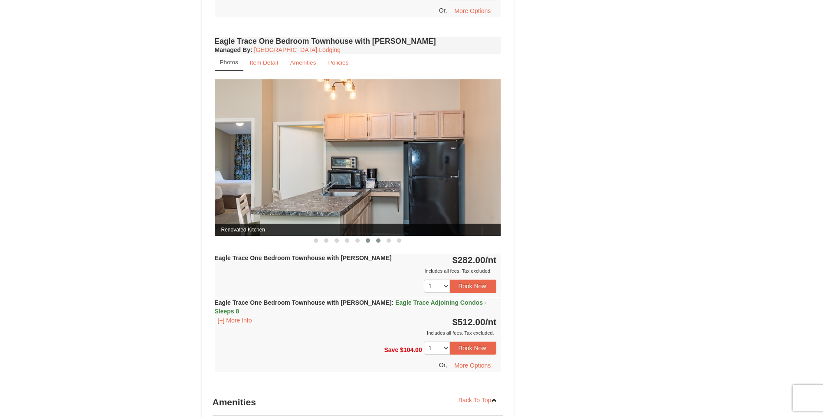
click at [377, 240] on span at bounding box center [378, 241] width 4 height 4
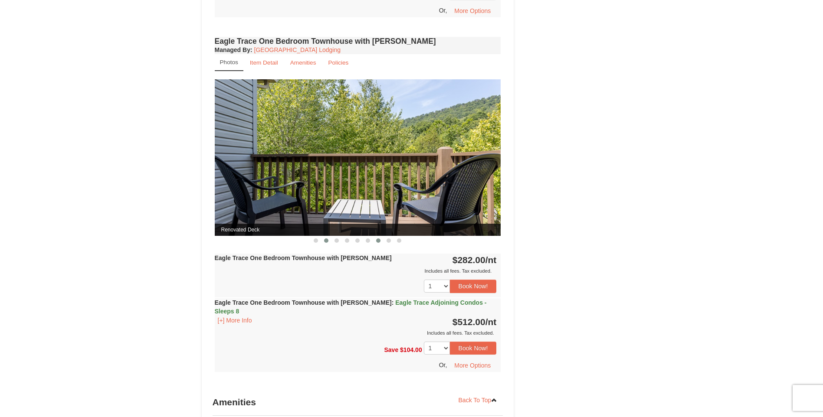
click at [324, 242] on span at bounding box center [326, 241] width 4 height 4
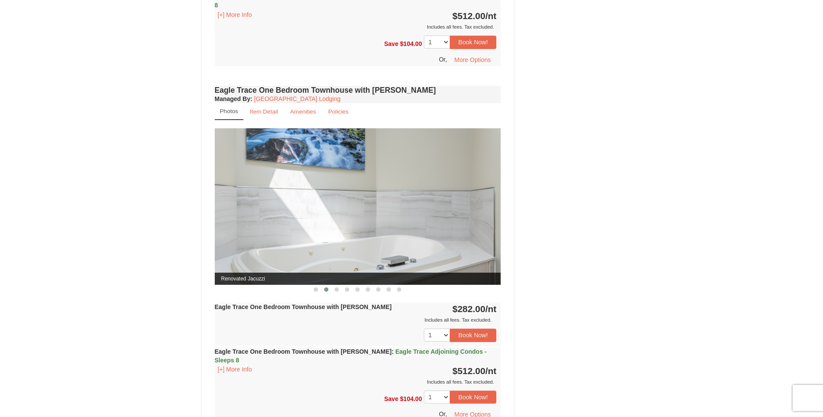
scroll to position [596, 0]
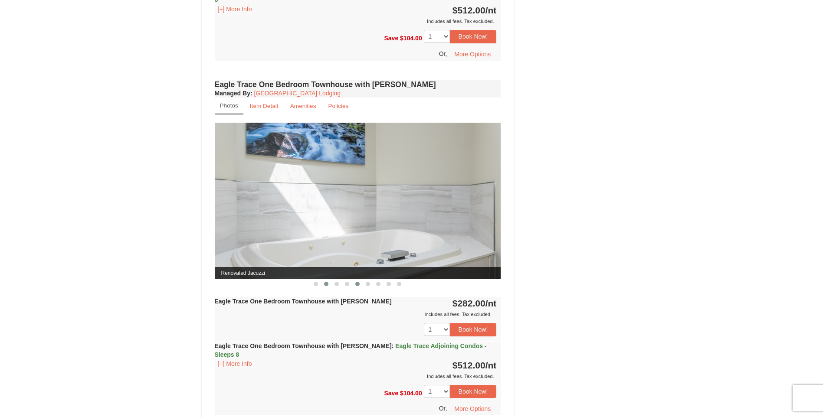
click at [357, 285] on span at bounding box center [357, 284] width 4 height 4
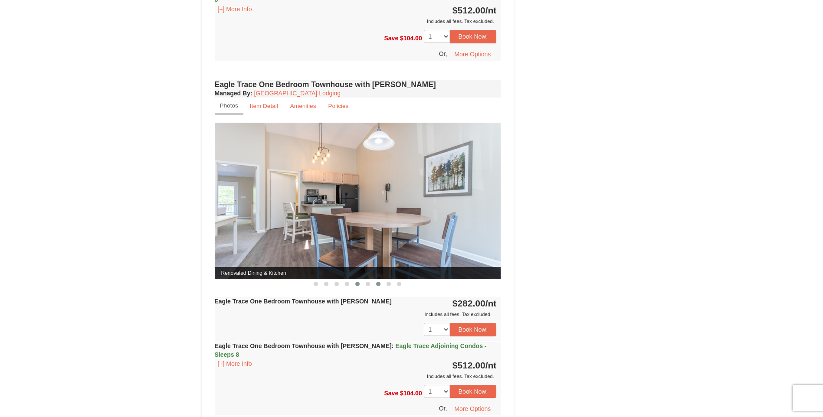
click at [379, 281] on button at bounding box center [378, 284] width 10 height 9
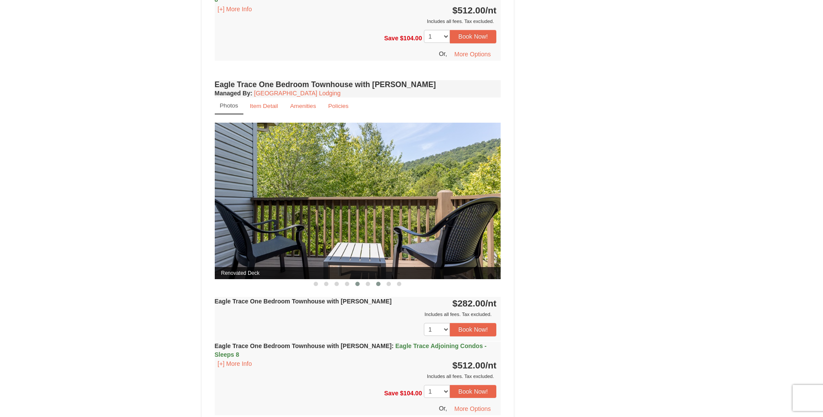
click at [360, 284] on span at bounding box center [357, 284] width 4 height 4
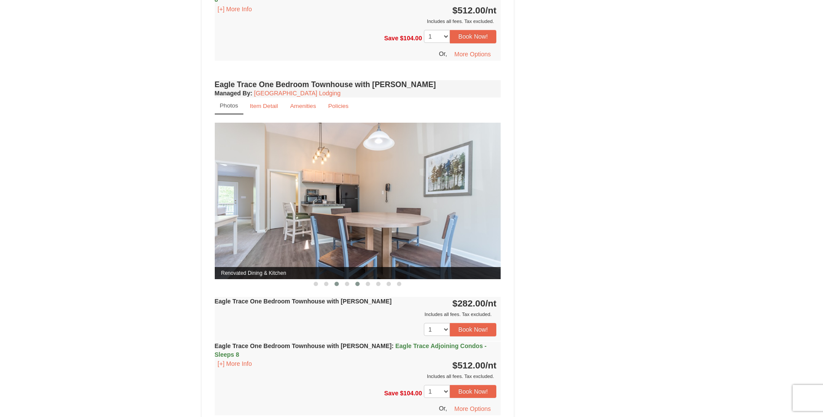
click at [337, 285] on span at bounding box center [336, 284] width 4 height 4
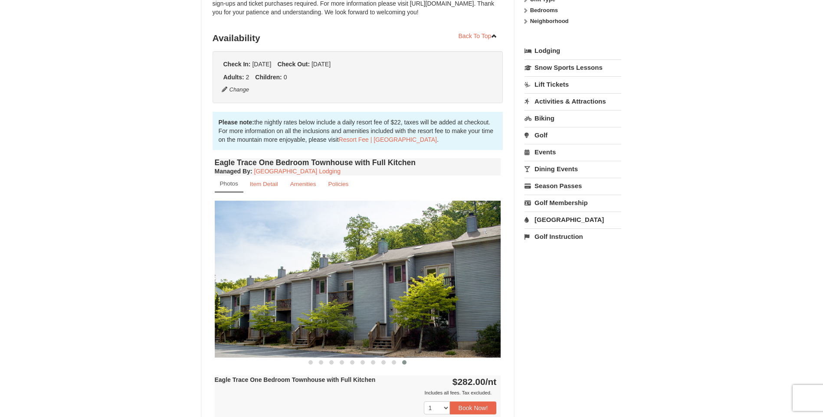
scroll to position [163, 0]
click at [311, 362] on span at bounding box center [310, 363] width 4 height 4
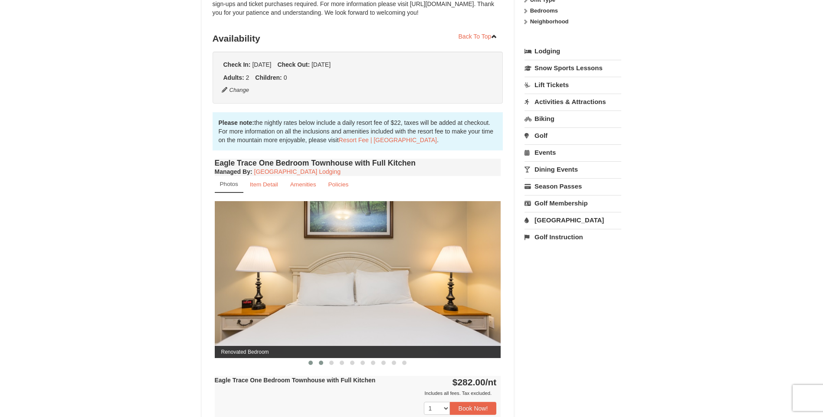
click at [321, 360] on button at bounding box center [321, 363] width 10 height 9
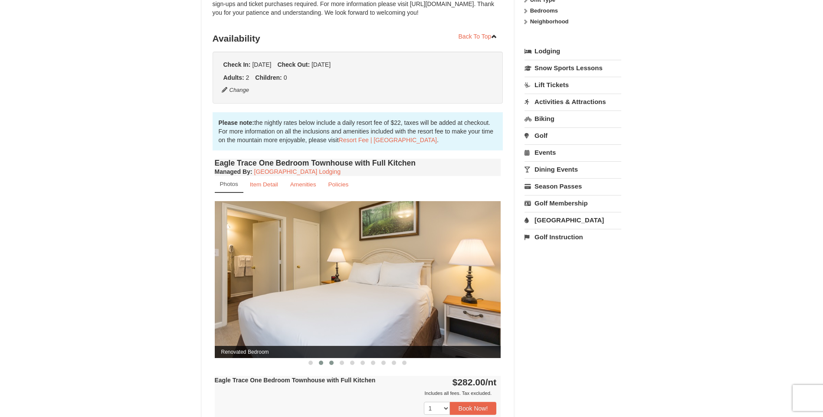
click at [329, 360] on button at bounding box center [331, 363] width 10 height 9
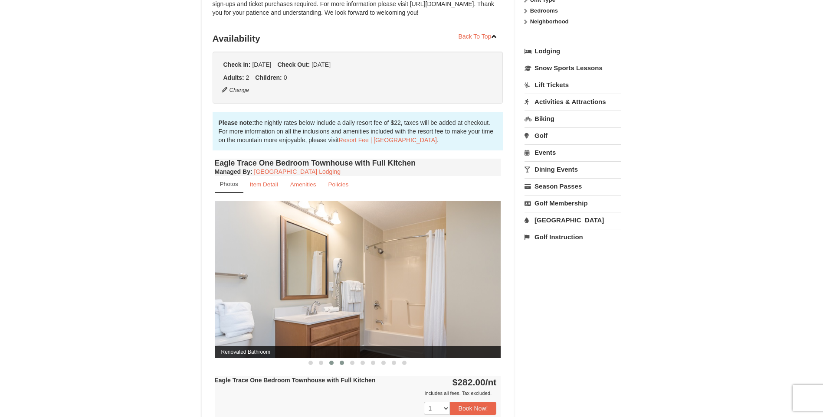
click at [341, 363] on span at bounding box center [342, 363] width 4 height 4
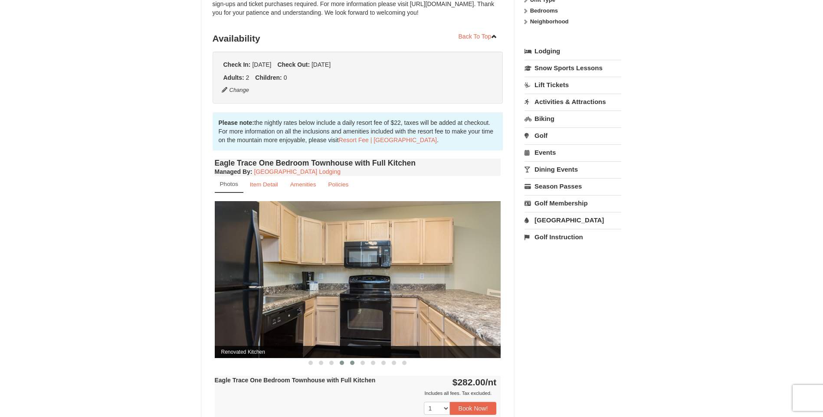
click at [352, 363] on span at bounding box center [352, 363] width 4 height 4
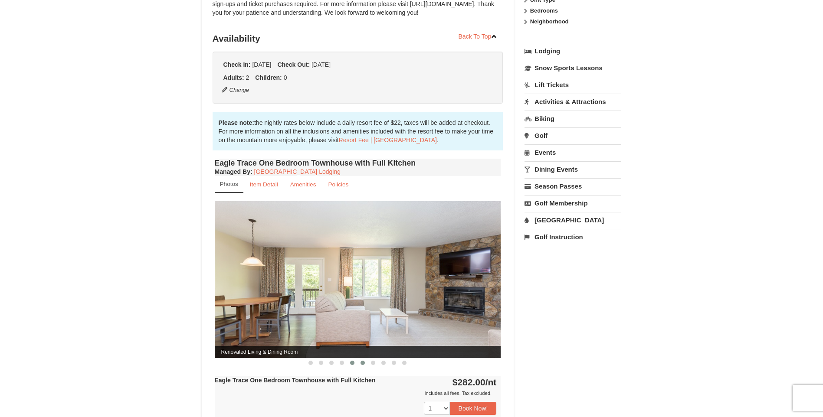
click at [362, 362] on span at bounding box center [362, 363] width 4 height 4
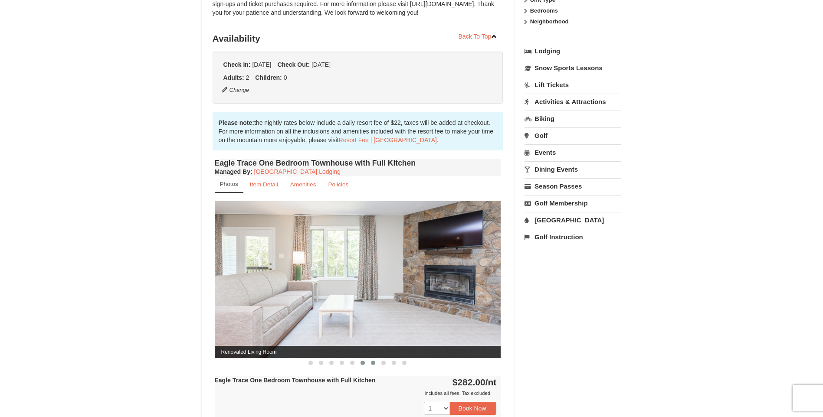
click at [373, 361] on span at bounding box center [373, 363] width 4 height 4
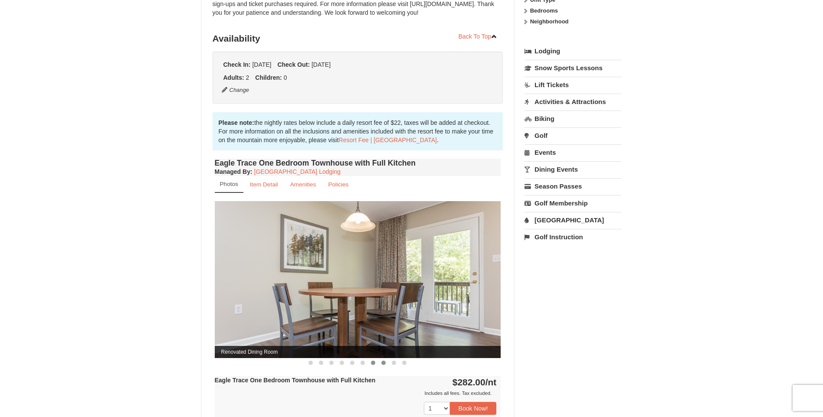
click at [380, 363] on button at bounding box center [383, 363] width 10 height 9
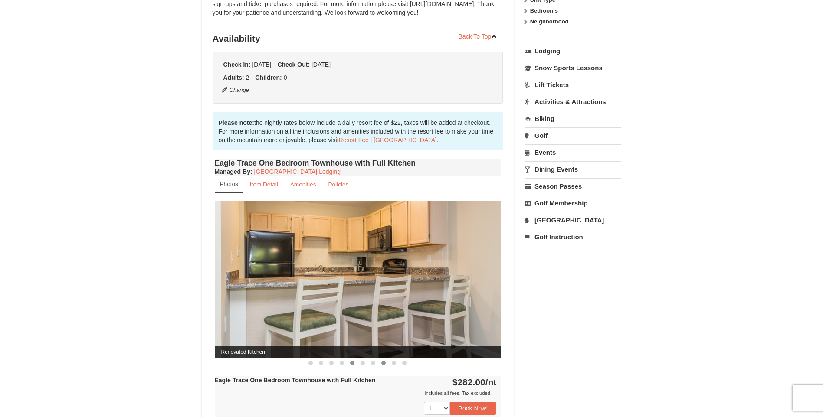
click at [357, 366] on button at bounding box center [352, 363] width 10 height 9
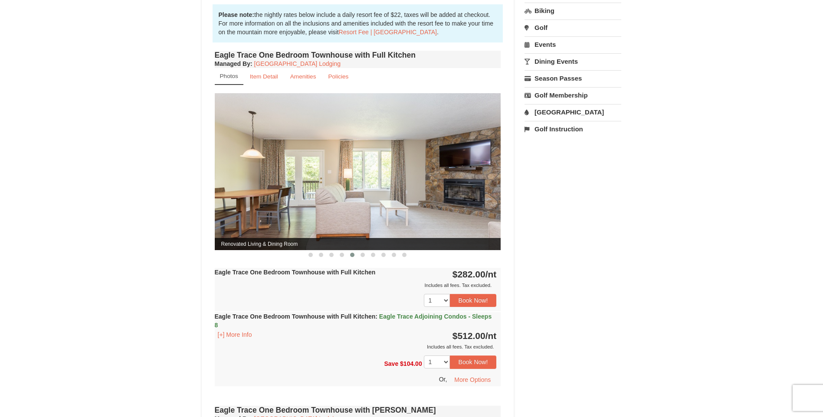
scroll to position [293, 0]
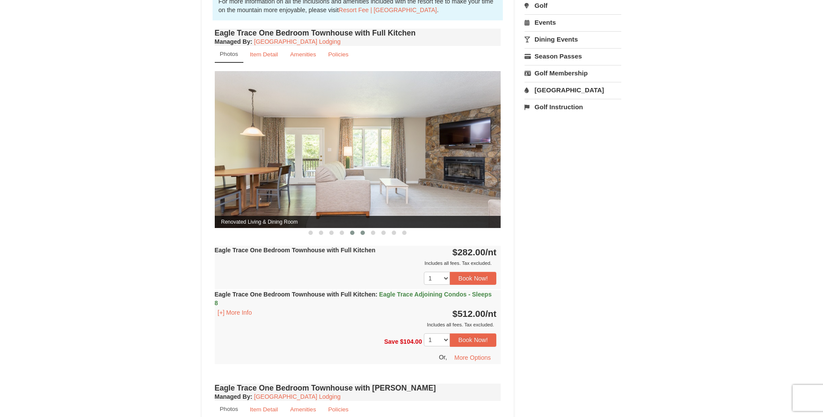
click at [361, 237] on button at bounding box center [362, 233] width 10 height 9
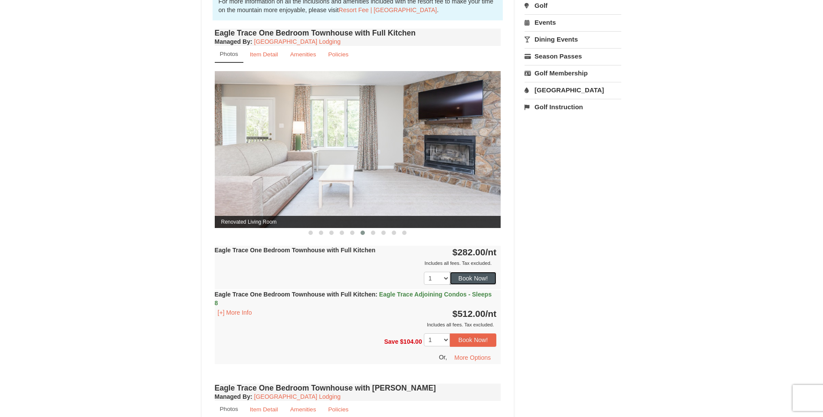
click at [471, 277] on button "Book Now!" at bounding box center [473, 278] width 47 height 13
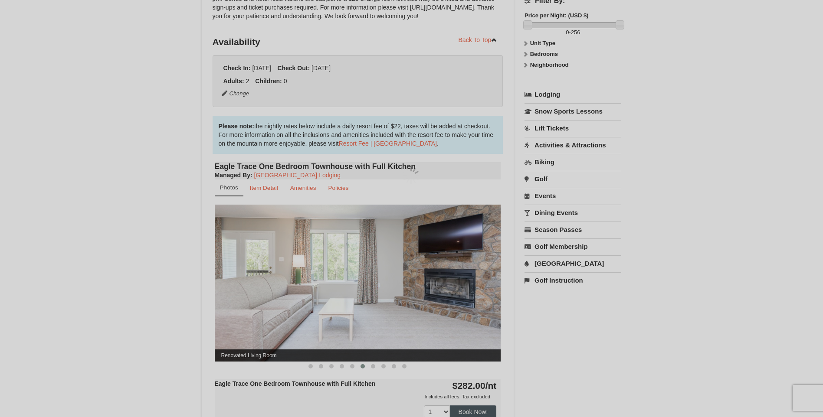
scroll to position [76, 0]
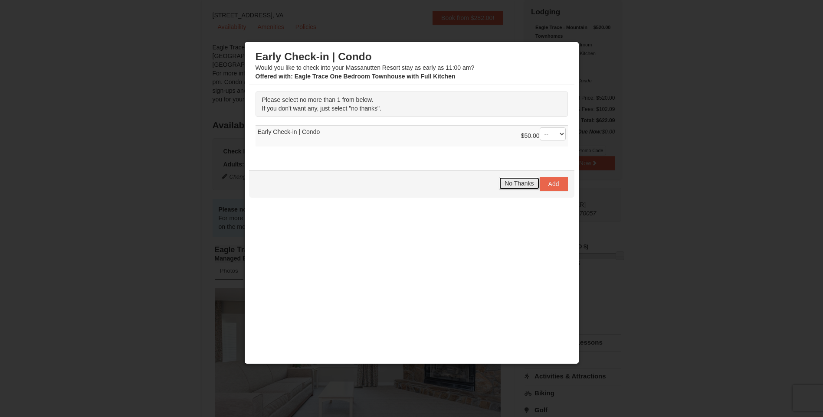
click at [521, 183] on span "No Thanks" at bounding box center [518, 183] width 29 height 7
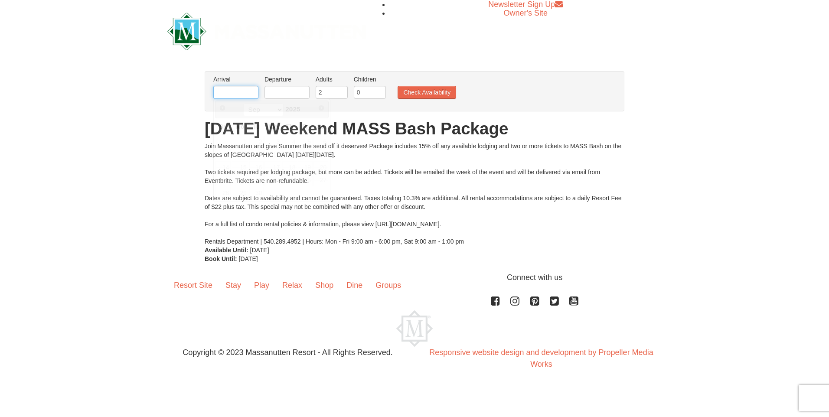
click at [237, 96] on input "text" at bounding box center [235, 92] width 45 height 13
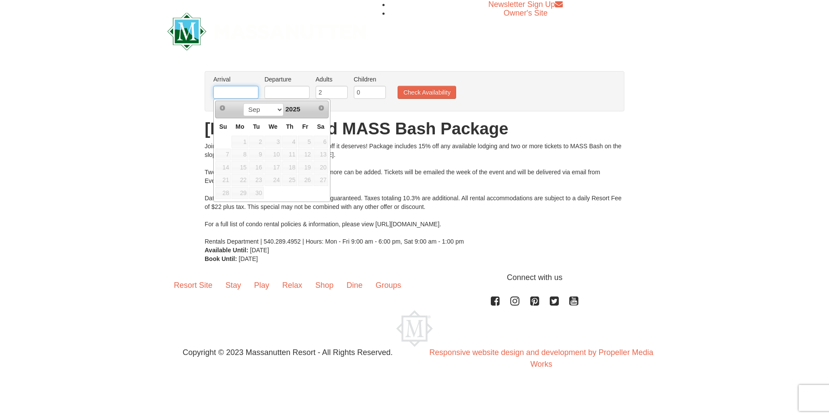
type input "10/17/2025"
type input "[DATE]"
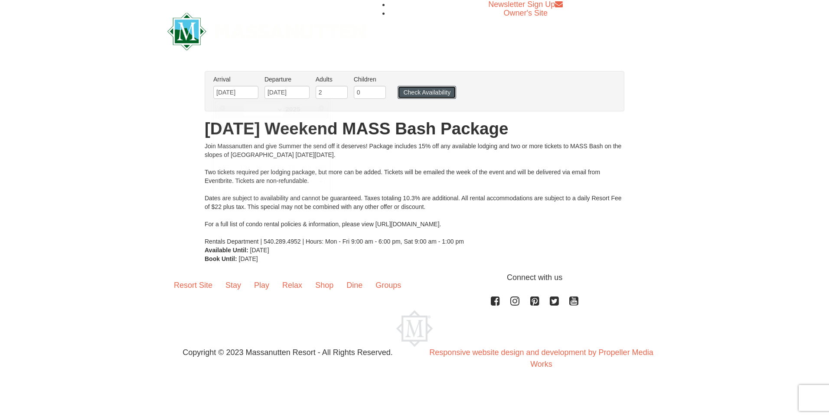
click at [424, 93] on button "Check Availability" at bounding box center [427, 92] width 59 height 13
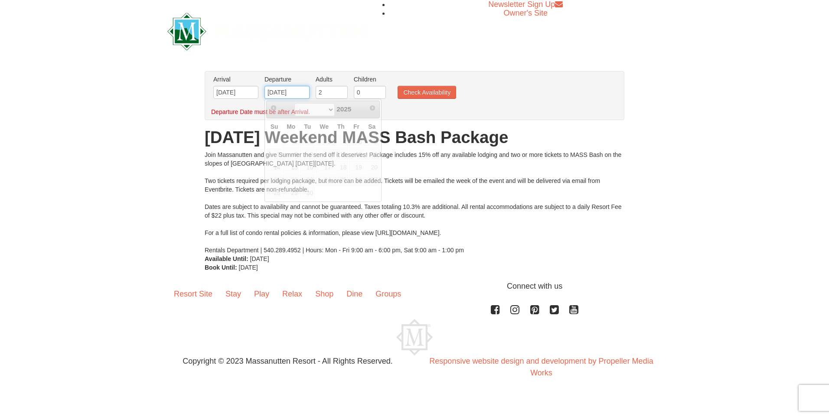
click at [300, 91] on input "[DATE]" at bounding box center [287, 92] width 45 height 13
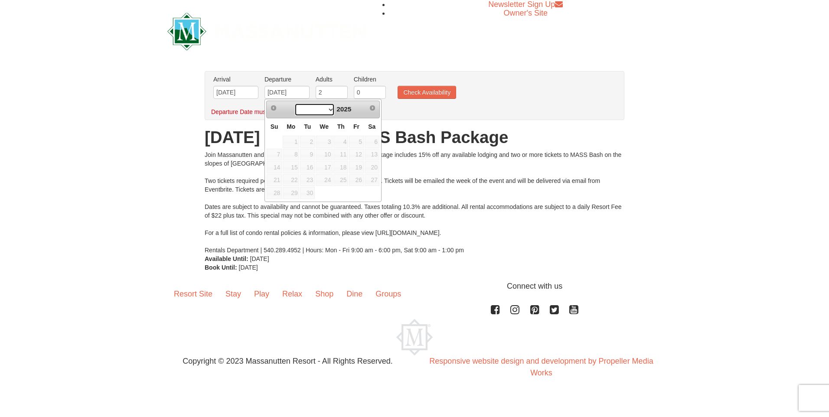
click at [328, 108] on select at bounding box center [314, 109] width 40 height 13
click at [322, 106] on select at bounding box center [314, 109] width 40 height 13
click at [249, 90] on input "[DATE]" at bounding box center [235, 92] width 45 height 13
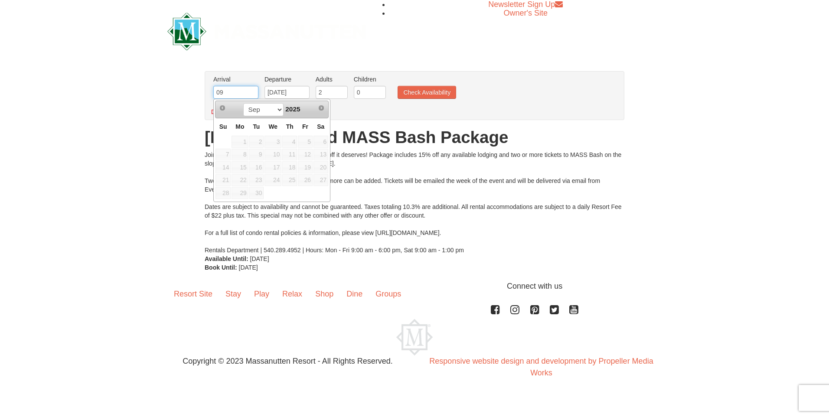
type input "0"
click at [300, 92] on input "[DATE]" at bounding box center [287, 92] width 45 height 13
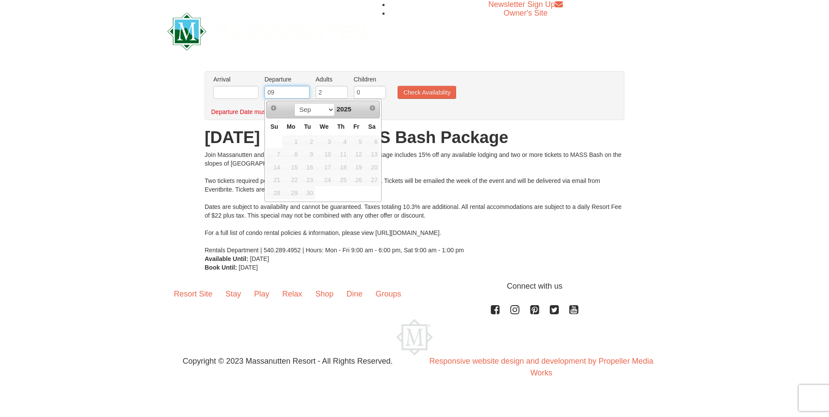
type input "0"
click at [83, 96] on div "× From: To: Adults: 2 Children: 0 Change Arrival Please format dates MM/DD/YYYY…" at bounding box center [414, 171] width 829 height 218
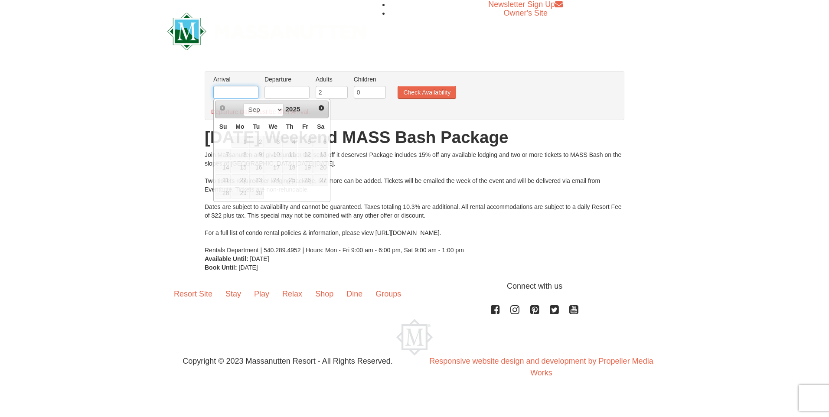
click at [230, 96] on input "text" at bounding box center [235, 92] width 45 height 13
type input "10/17/2025"
type input "[DATE]"
type input "10/17/2025"
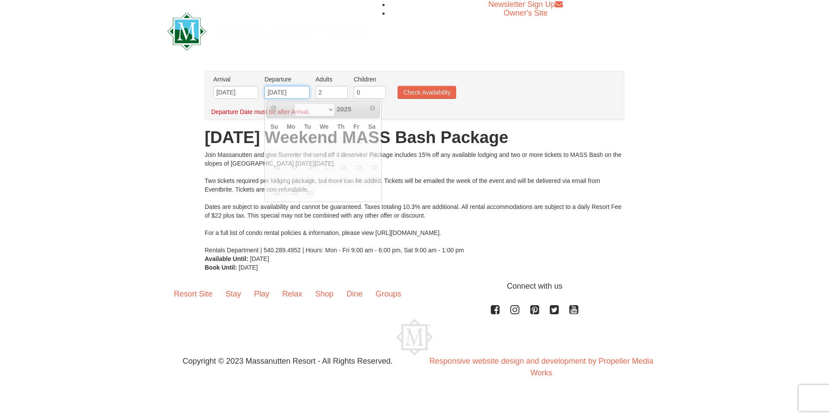
click at [293, 96] on input "[DATE]" at bounding box center [287, 92] width 45 height 13
click at [303, 95] on input "[DATE]" at bounding box center [287, 92] width 45 height 13
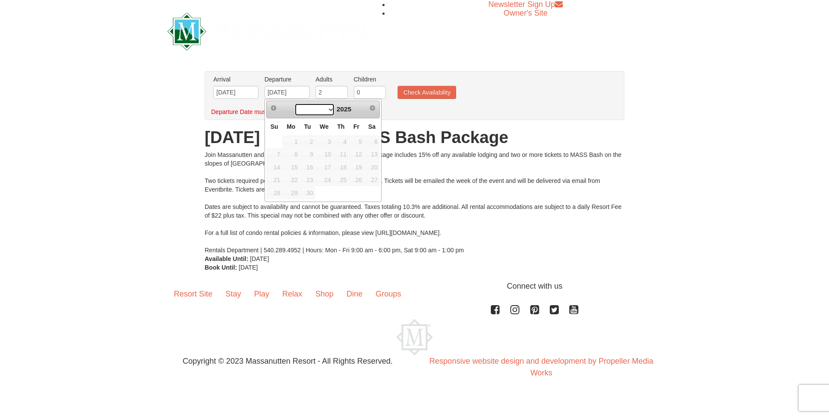
click at [326, 109] on select at bounding box center [314, 109] width 40 height 13
click at [327, 108] on select at bounding box center [314, 109] width 40 height 13
click at [323, 109] on select at bounding box center [314, 109] width 40 height 13
click at [303, 92] on input "[DATE]" at bounding box center [287, 92] width 45 height 13
type input "0"
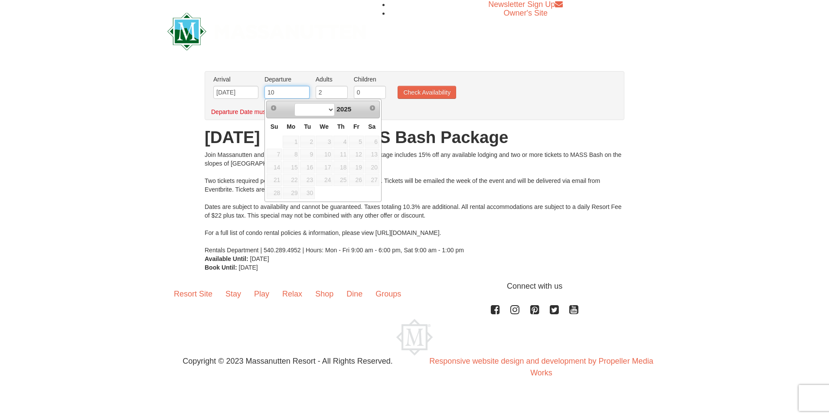
type input "10/19/2025"
click at [427, 88] on button "Check Availability" at bounding box center [427, 92] width 59 height 13
